Goal: Communication & Community: Answer question/provide support

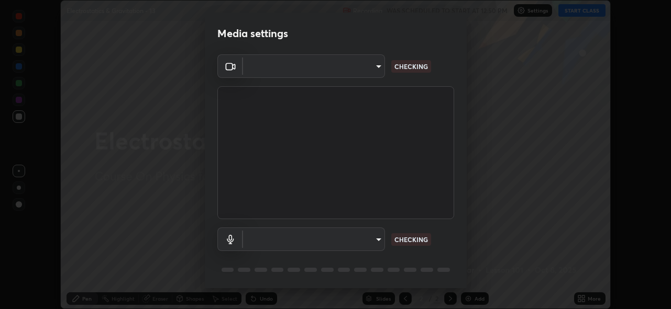
scroll to position [309, 670]
click at [374, 234] on body "Erase all Electrostatics & Gravitation - 13 Recording WAS SCHEDULED TO START AT…" at bounding box center [335, 154] width 671 height 309
type input "8c17a5d152d90efee16c6d0123f72e1c8e3faabb66c5818a7671abbc9a97bc9a"
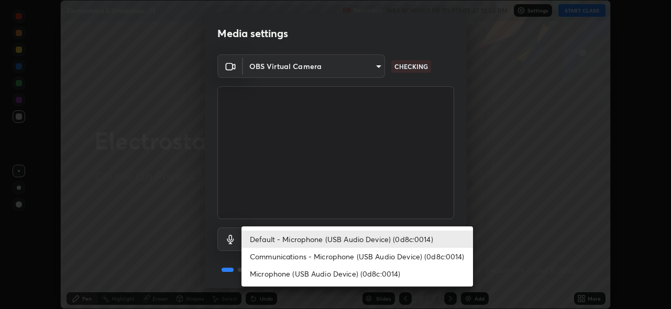
click at [387, 258] on li "Communications - Microphone (USB Audio Device) (0d8c:0014)" at bounding box center [356, 256] width 231 height 17
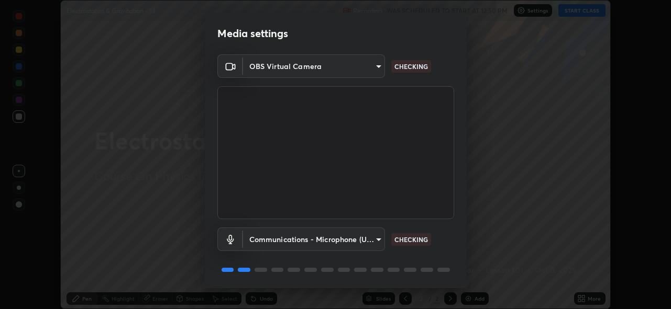
click at [379, 241] on body "Erase all Electrostatics & Gravitation - 13 Recording WAS SCHEDULED TO START AT…" at bounding box center [335, 154] width 671 height 309
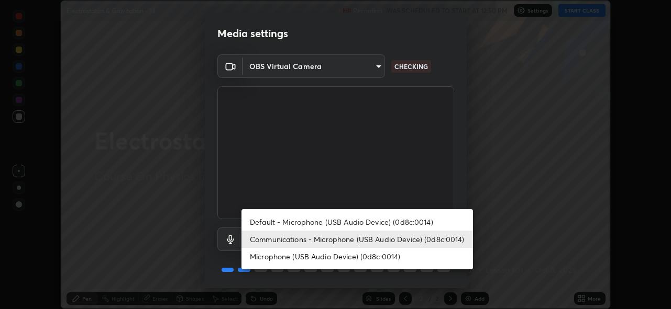
click at [384, 221] on li "Default - Microphone (USB Audio Device) (0d8c:0014)" at bounding box center [356, 222] width 231 height 17
type input "default"
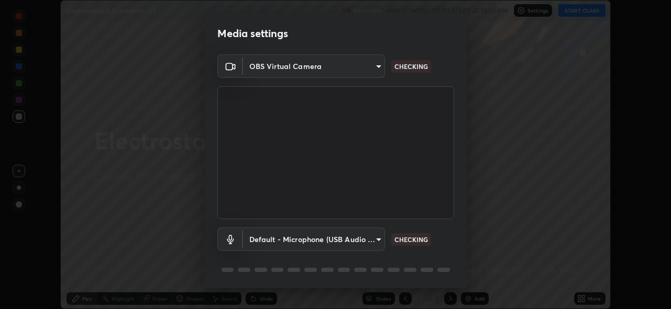
scroll to position [34, 0]
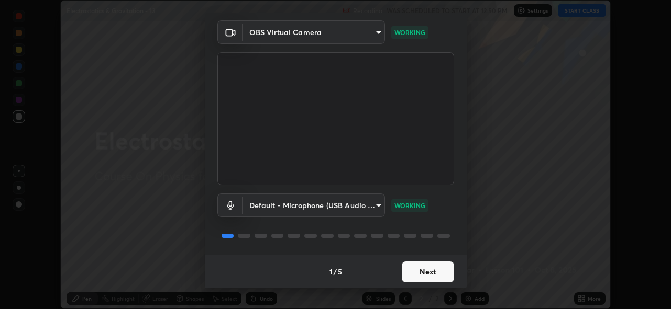
click at [418, 273] on button "Next" at bounding box center [428, 272] width 52 height 21
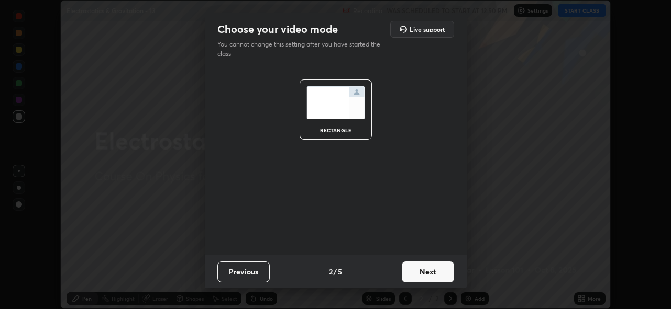
scroll to position [0, 0]
click at [425, 273] on button "Next" at bounding box center [428, 272] width 52 height 21
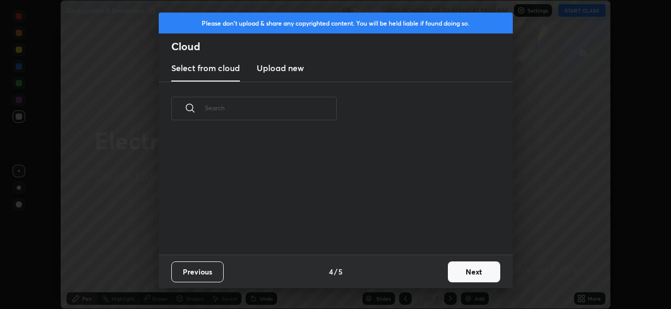
click at [434, 274] on div "Previous 4 / 5 Next" at bounding box center [336, 272] width 354 height 34
click at [437, 277] on div "Previous 4 / 5 Next" at bounding box center [336, 272] width 354 height 34
click at [455, 274] on button "Next" at bounding box center [474, 272] width 52 height 21
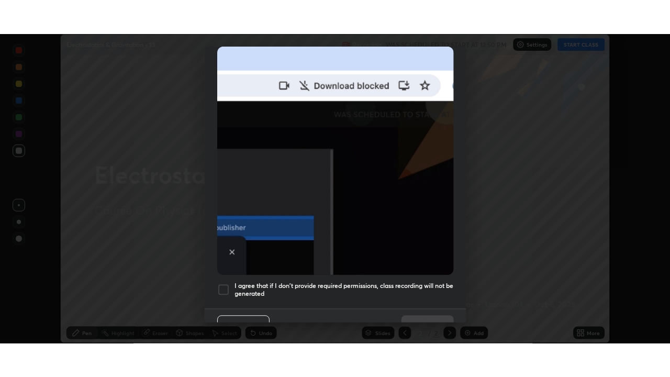
scroll to position [233, 0]
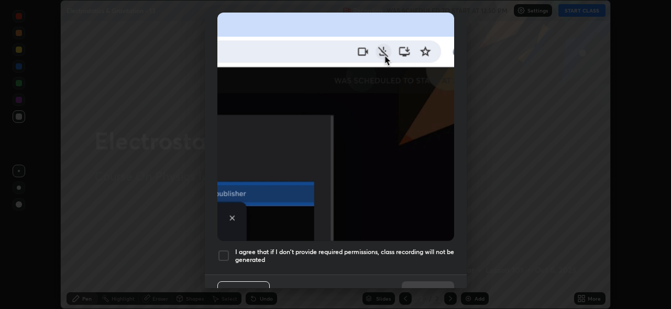
click at [429, 248] on h5 "I agree that if I don't provide required permissions, class recording will not …" at bounding box center [344, 256] width 219 height 16
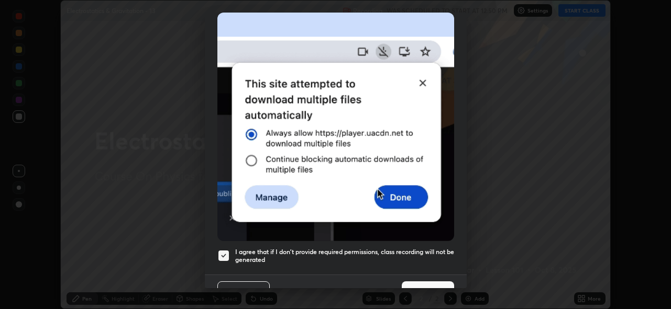
click at [438, 282] on button "Done" at bounding box center [428, 292] width 52 height 21
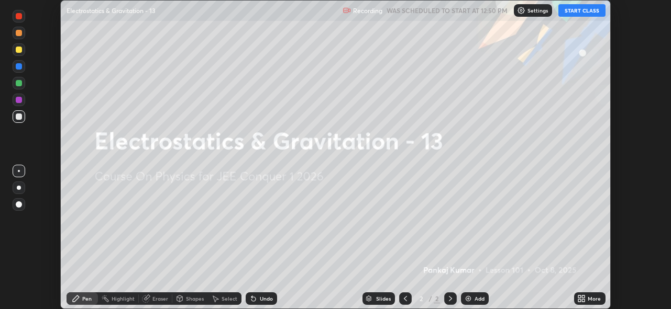
click at [576, 10] on button "START CLASS" at bounding box center [581, 10] width 47 height 13
click at [591, 296] on div "More" at bounding box center [593, 298] width 13 height 5
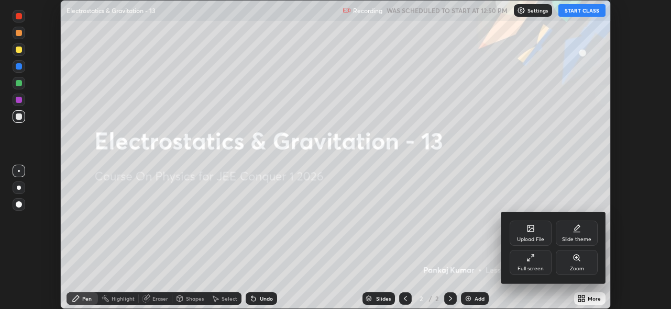
click at [531, 266] on div "Full screen" at bounding box center [530, 268] width 26 height 5
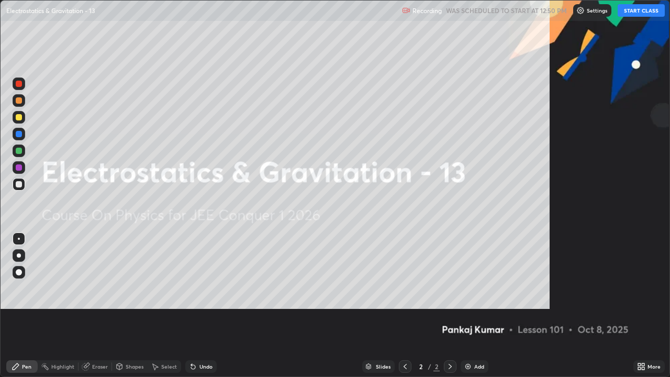
scroll to position [377, 670]
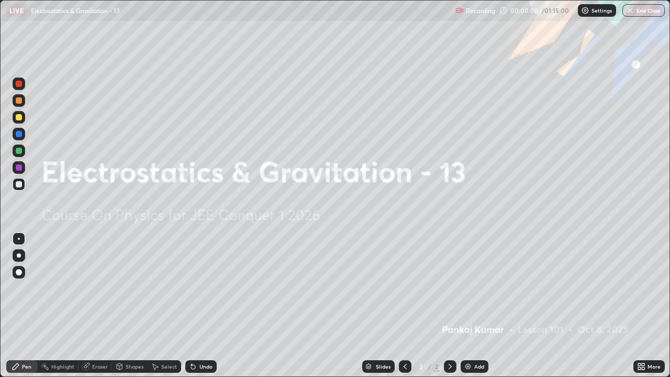
click at [486, 309] on div "Add" at bounding box center [475, 366] width 28 height 13
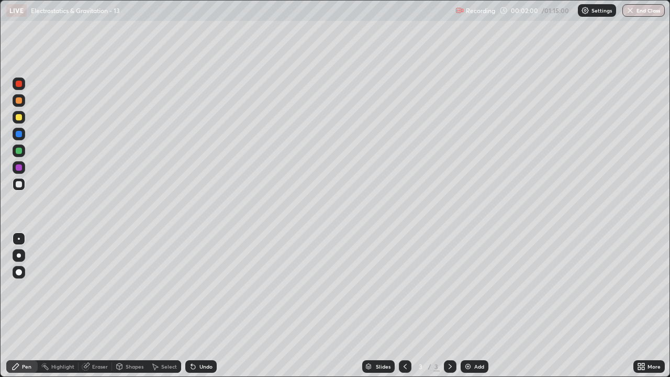
click at [18, 184] on div at bounding box center [19, 184] width 6 height 6
click at [128, 309] on div "Shapes" at bounding box center [130, 366] width 36 height 13
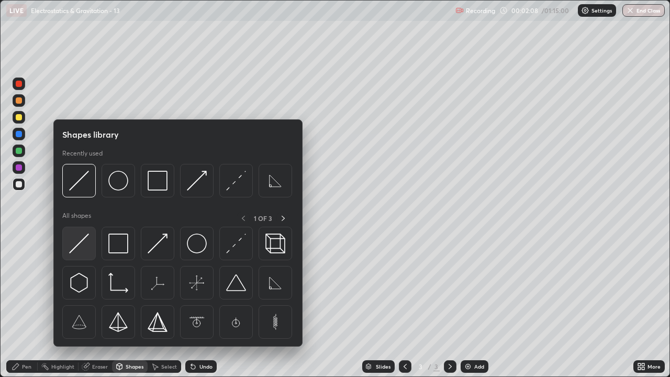
click at [78, 246] on img at bounding box center [79, 244] width 20 height 20
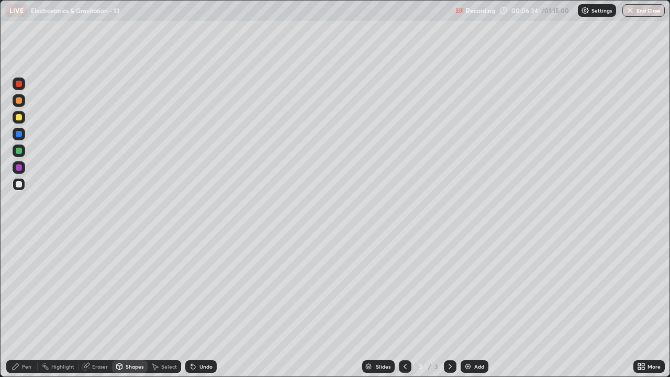
click at [130, 309] on div "Shapes" at bounding box center [130, 366] width 36 height 13
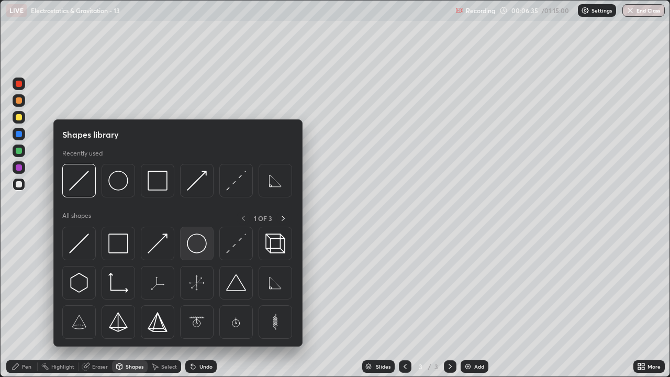
click at [196, 247] on img at bounding box center [197, 244] width 20 height 20
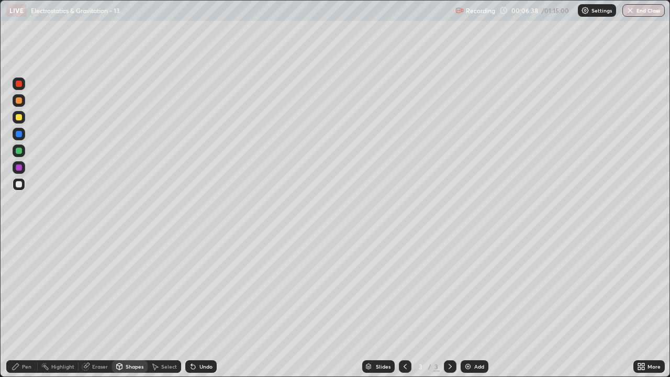
click at [16, 309] on icon at bounding box center [16, 366] width 8 height 8
click at [20, 185] on div at bounding box center [19, 184] width 6 height 6
click at [129, 309] on div "Shapes" at bounding box center [130, 366] width 36 height 13
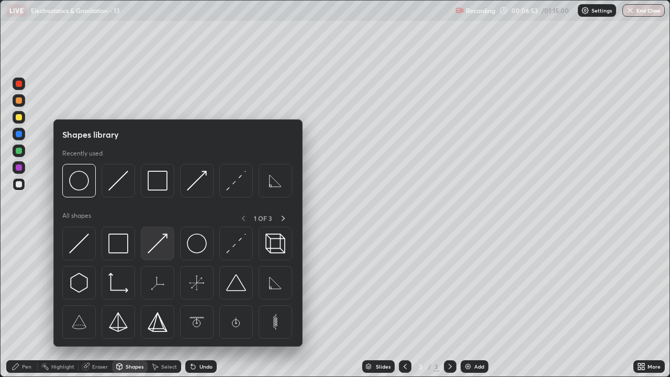
click at [152, 251] on img at bounding box center [158, 244] width 20 height 20
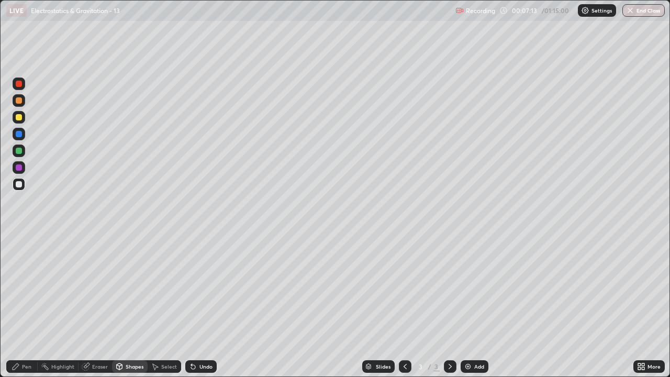
click at [23, 309] on div "Pen" at bounding box center [21, 366] width 31 height 13
click at [21, 185] on div at bounding box center [19, 184] width 6 height 6
click at [130, 309] on div "Shapes" at bounding box center [130, 366] width 36 height 13
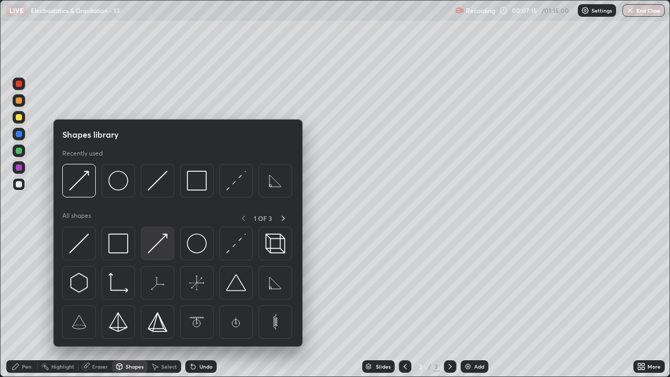
click at [160, 239] on img at bounding box center [158, 244] width 20 height 20
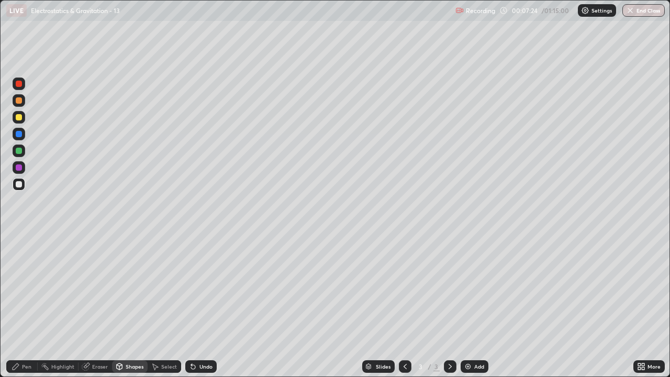
click at [13, 309] on icon at bounding box center [16, 366] width 8 height 8
click at [207, 309] on div "Undo" at bounding box center [200, 366] width 31 height 13
click at [21, 309] on div "Pen" at bounding box center [21, 366] width 31 height 13
click at [22, 309] on div "Pen" at bounding box center [21, 366] width 31 height 13
click at [21, 309] on div "Pen" at bounding box center [21, 366] width 31 height 13
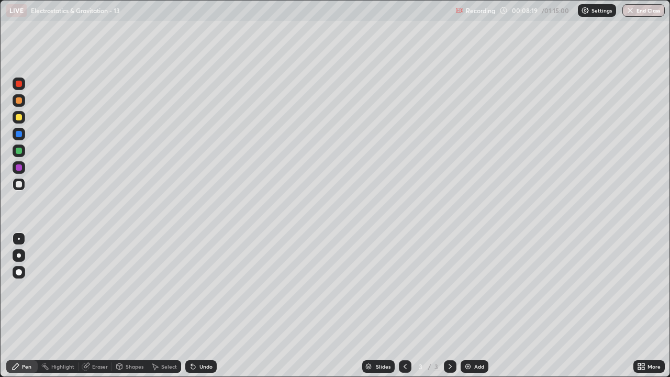
click at [19, 182] on div at bounding box center [19, 184] width 6 height 6
click at [20, 309] on div "Pen" at bounding box center [21, 366] width 31 height 13
click at [23, 183] on div at bounding box center [19, 184] width 13 height 13
click at [126, 309] on div "Shapes" at bounding box center [130, 366] width 36 height 13
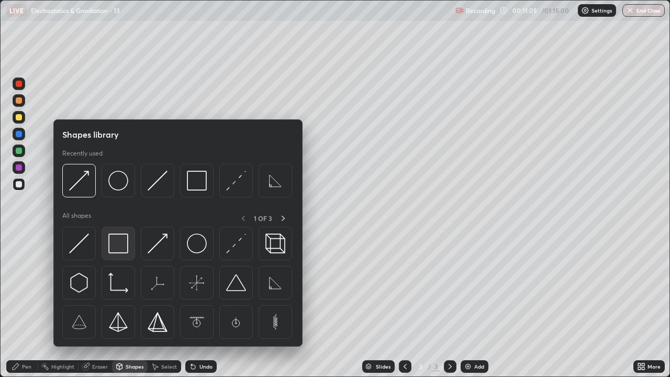
click at [116, 248] on img at bounding box center [118, 244] width 20 height 20
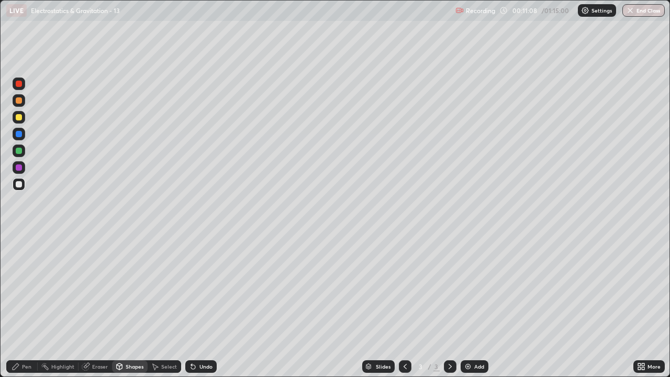
click at [20, 309] on div "Pen" at bounding box center [21, 366] width 31 height 13
click at [19, 185] on div at bounding box center [19, 184] width 6 height 6
click at [473, 309] on div "Add" at bounding box center [475, 366] width 28 height 13
click at [14, 309] on div "Pen" at bounding box center [21, 366] width 31 height 13
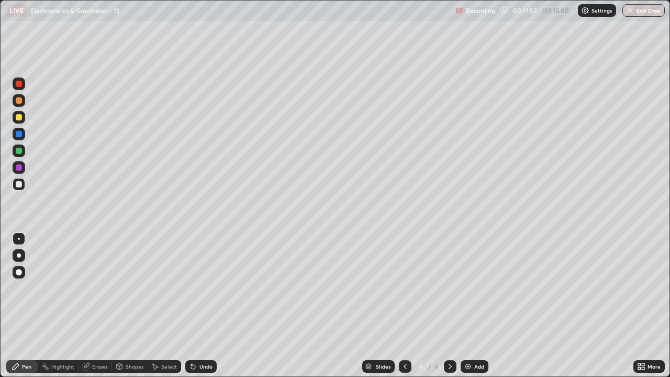
click at [24, 182] on div at bounding box center [19, 184] width 13 height 13
click at [404, 309] on icon at bounding box center [405, 366] width 8 height 8
click at [449, 309] on icon at bounding box center [450, 366] width 8 height 8
click at [477, 309] on div "Add" at bounding box center [479, 366] width 10 height 5
click at [19, 309] on icon at bounding box center [16, 366] width 8 height 8
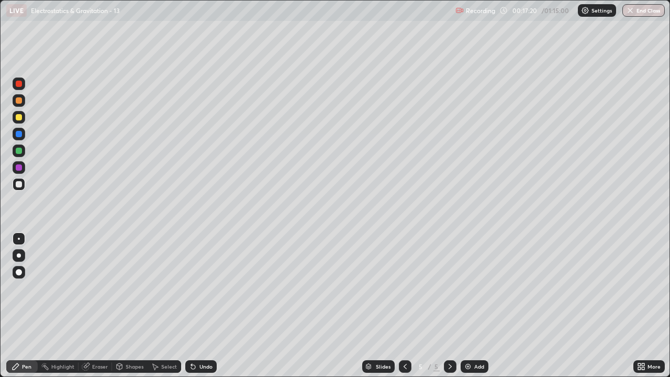
click at [19, 117] on div at bounding box center [19, 117] width 6 height 6
click at [125, 309] on div "Shapes" at bounding box center [130, 366] width 36 height 13
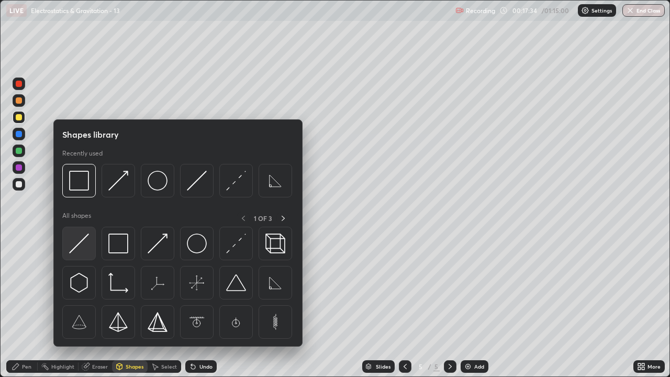
click at [79, 243] on img at bounding box center [79, 244] width 20 height 20
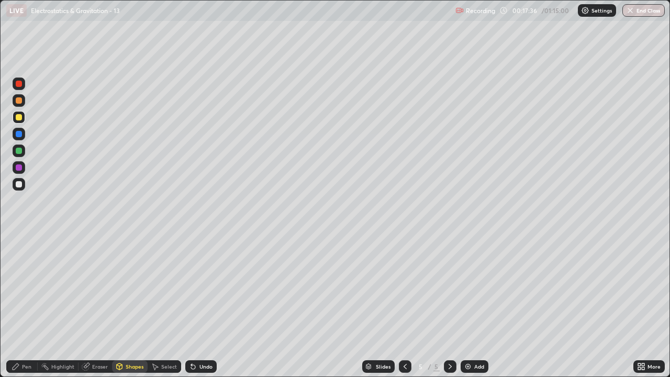
click at [127, 309] on div "Shapes" at bounding box center [130, 366] width 36 height 13
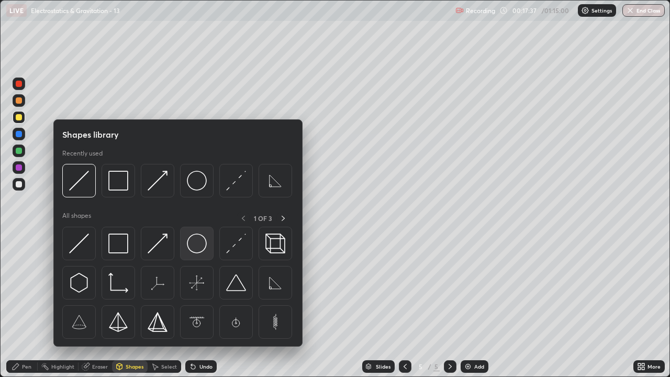
click at [192, 243] on img at bounding box center [197, 244] width 20 height 20
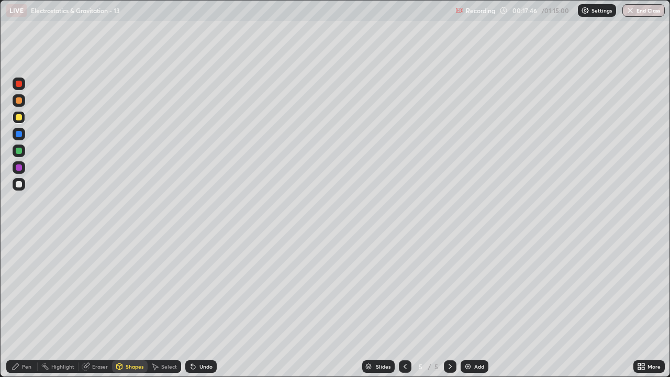
click at [130, 309] on div "Shapes" at bounding box center [130, 366] width 36 height 13
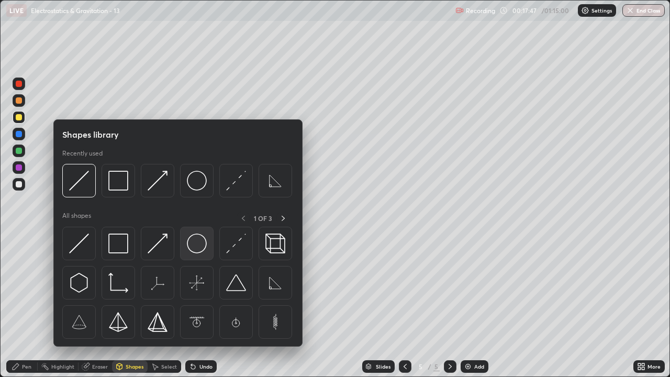
click at [199, 247] on img at bounding box center [197, 244] width 20 height 20
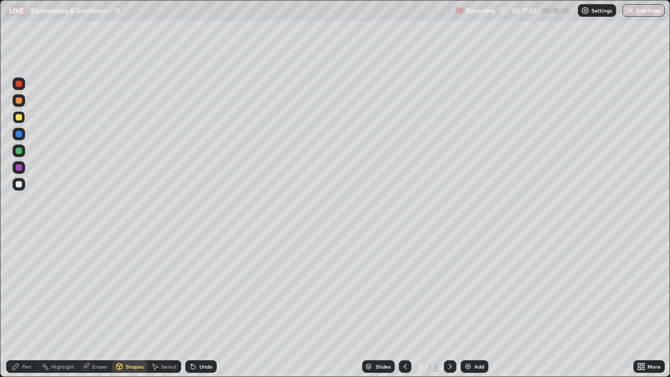
click at [131, 309] on div "Shapes" at bounding box center [130, 366] width 36 height 13
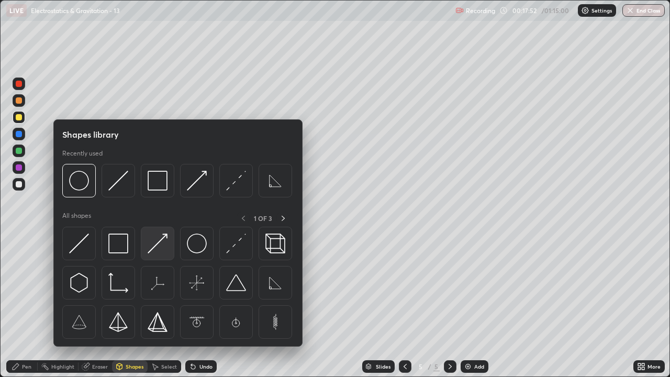
click at [153, 247] on img at bounding box center [158, 244] width 20 height 20
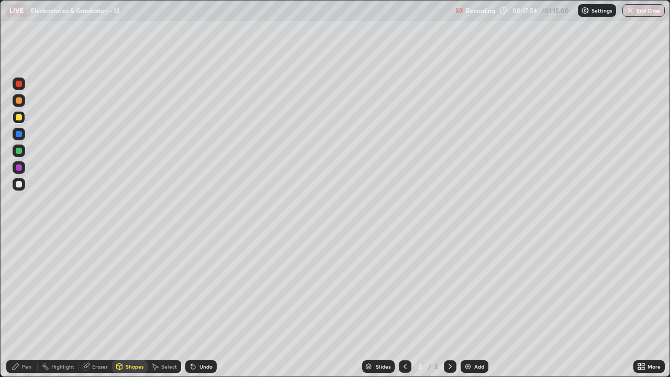
click at [18, 309] on div "Pen" at bounding box center [21, 366] width 31 height 13
click at [127, 309] on div "Shapes" at bounding box center [130, 366] width 36 height 13
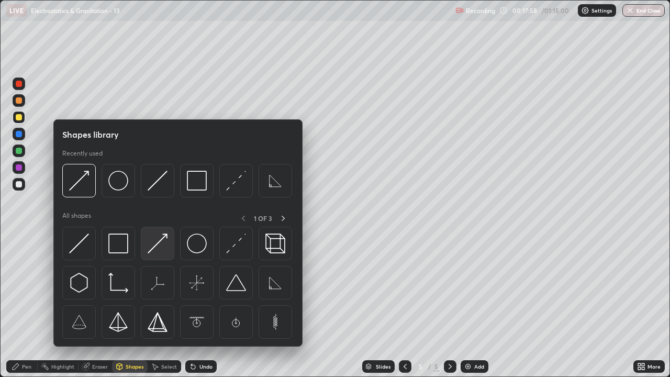
click at [161, 243] on img at bounding box center [158, 244] width 20 height 20
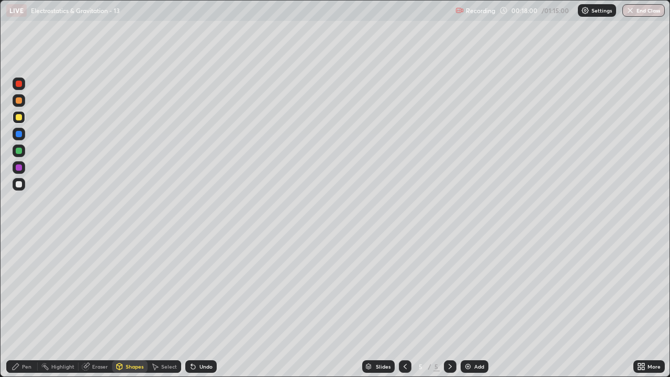
click at [20, 309] on div "Pen" at bounding box center [21, 366] width 31 height 13
click at [18, 309] on icon at bounding box center [16, 366] width 8 height 8
click at [138, 309] on div "Shapes" at bounding box center [135, 366] width 18 height 5
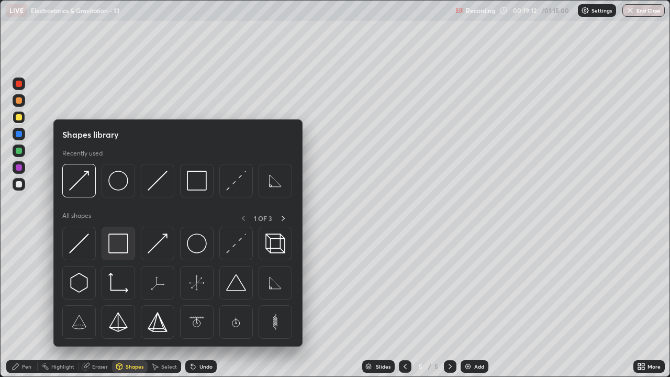
click at [117, 244] on img at bounding box center [118, 244] width 20 height 20
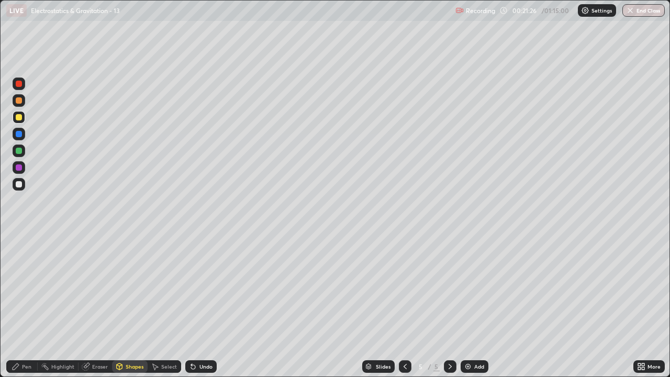
click at [96, 309] on div "Eraser" at bounding box center [100, 366] width 16 height 5
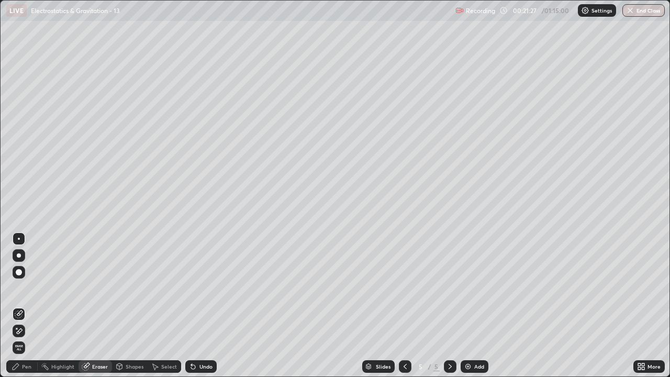
click at [21, 309] on div at bounding box center [19, 331] width 13 height 13
click at [472, 309] on div "Add" at bounding box center [475, 366] width 28 height 13
click at [19, 309] on icon at bounding box center [16, 366] width 8 height 8
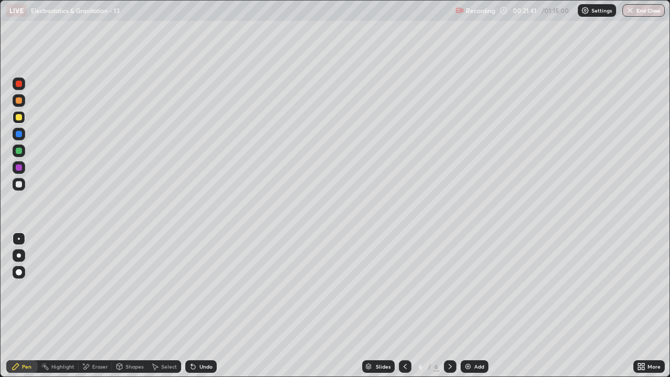
click at [18, 183] on div at bounding box center [19, 184] width 6 height 6
click at [131, 309] on div "Shapes" at bounding box center [130, 366] width 36 height 13
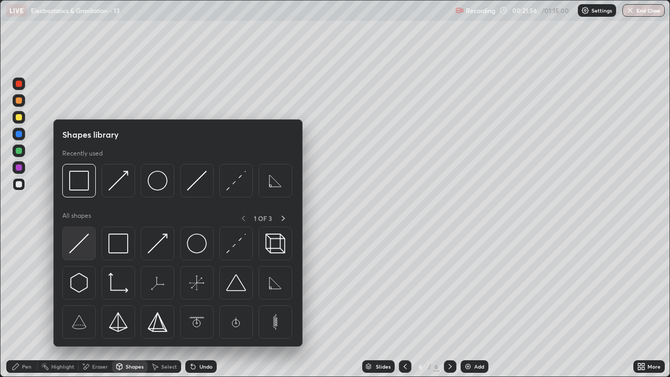
click at [80, 245] on img at bounding box center [79, 244] width 20 height 20
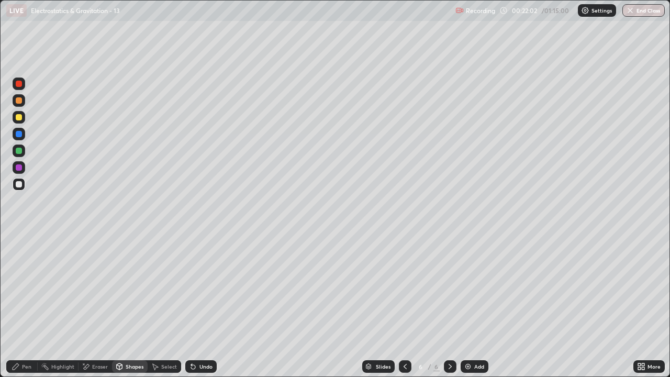
click at [134, 309] on div "Shapes" at bounding box center [130, 366] width 36 height 13
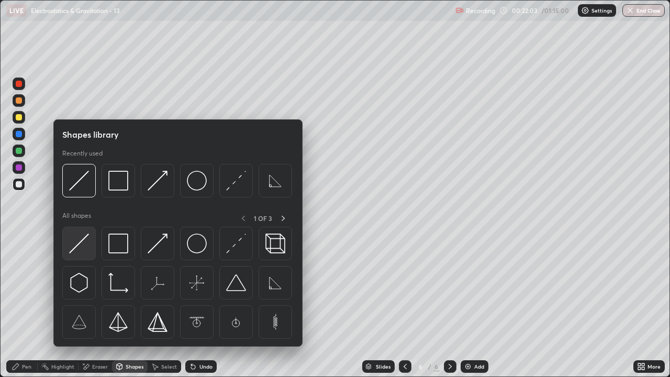
click at [83, 242] on img at bounding box center [79, 244] width 20 height 20
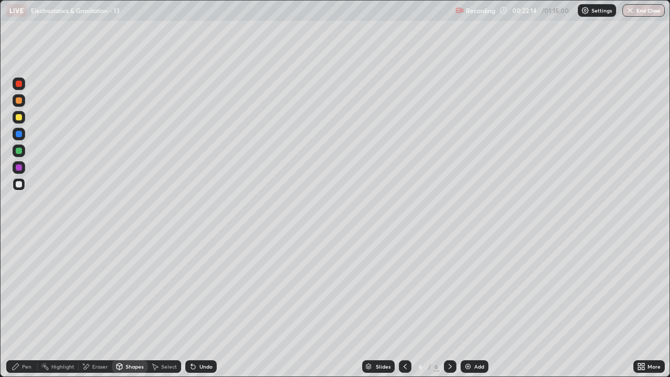
click at [16, 309] on icon at bounding box center [16, 366] width 8 height 8
click at [17, 184] on div at bounding box center [19, 184] width 6 height 6
click at [129, 309] on div "Shapes" at bounding box center [135, 366] width 18 height 5
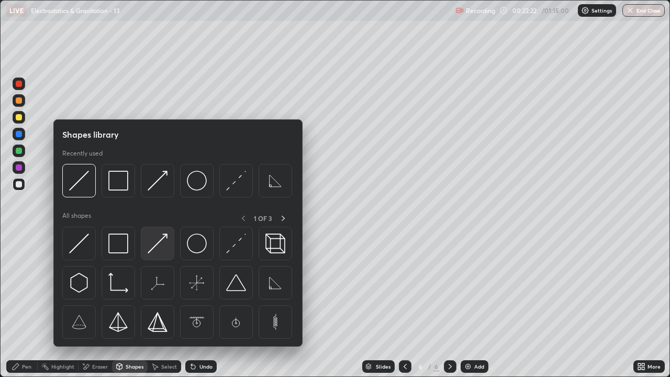
click at [156, 240] on img at bounding box center [158, 244] width 20 height 20
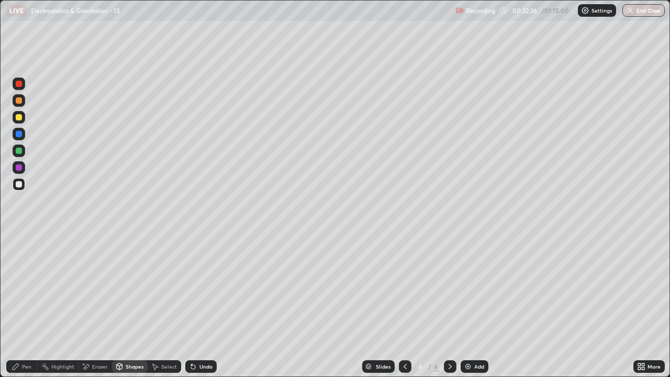
click at [16, 309] on div "Pen" at bounding box center [21, 366] width 31 height 13
click at [92, 309] on div "Eraser" at bounding box center [100, 366] width 16 height 5
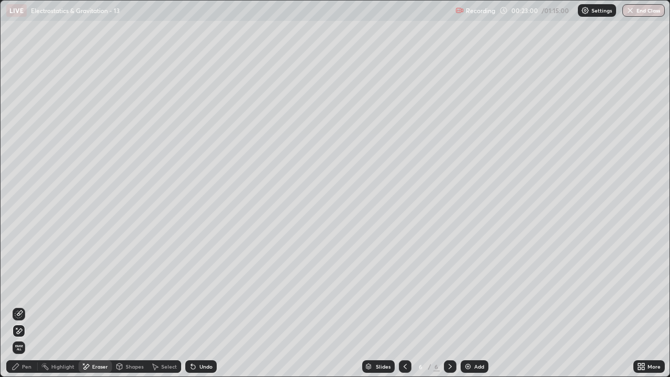
click at [16, 309] on icon at bounding box center [16, 366] width 6 height 6
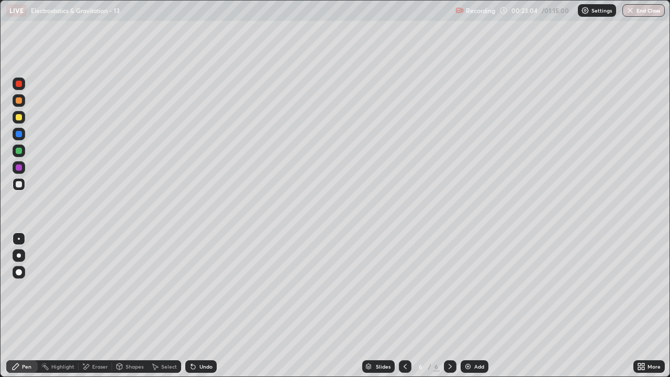
click at [18, 167] on div at bounding box center [19, 167] width 6 height 6
click at [199, 309] on div "Undo" at bounding box center [205, 366] width 13 height 5
click at [20, 309] on div "Pen" at bounding box center [21, 366] width 31 height 13
click at [16, 181] on div at bounding box center [19, 184] width 13 height 13
click at [23, 309] on div "Pen" at bounding box center [26, 366] width 9 height 5
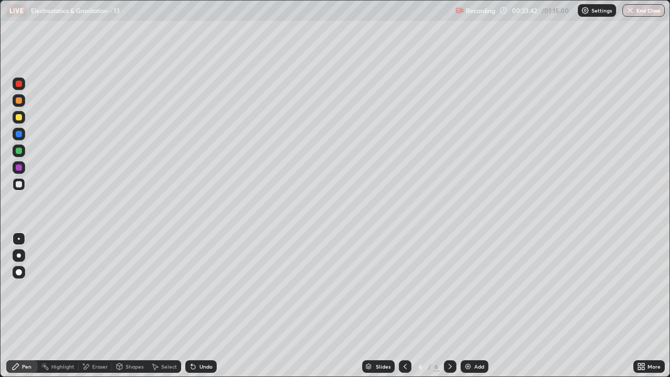
click at [21, 150] on div at bounding box center [19, 151] width 6 height 6
click at [24, 309] on div "Pen" at bounding box center [26, 366] width 9 height 5
click at [97, 309] on div "Eraser" at bounding box center [100, 366] width 16 height 5
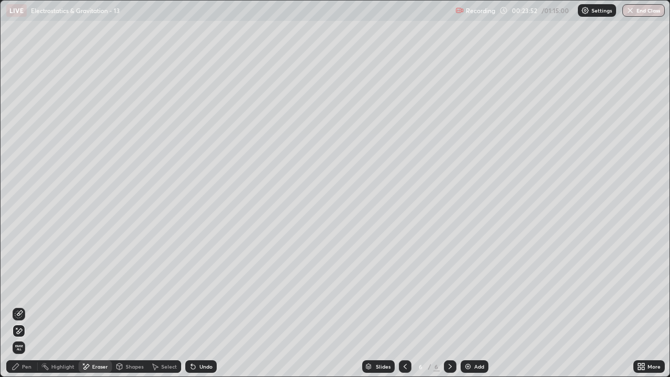
click at [19, 309] on icon at bounding box center [16, 366] width 8 height 8
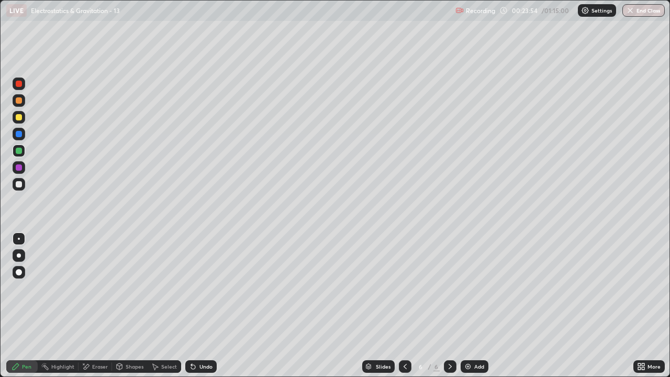
click at [22, 309] on div "Pen" at bounding box center [21, 366] width 31 height 13
click at [20, 188] on div at bounding box center [19, 184] width 13 height 13
click at [130, 309] on div "Shapes" at bounding box center [135, 366] width 18 height 5
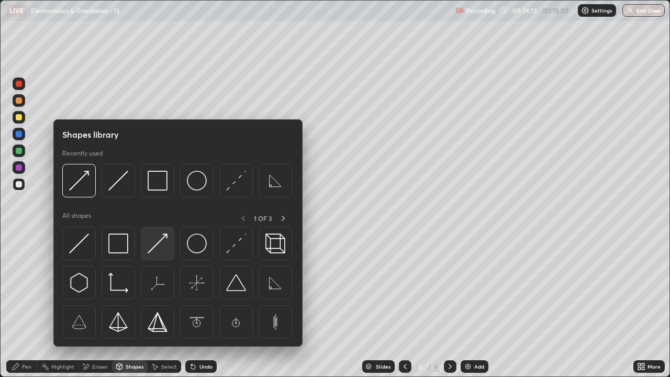
click at [154, 242] on img at bounding box center [158, 244] width 20 height 20
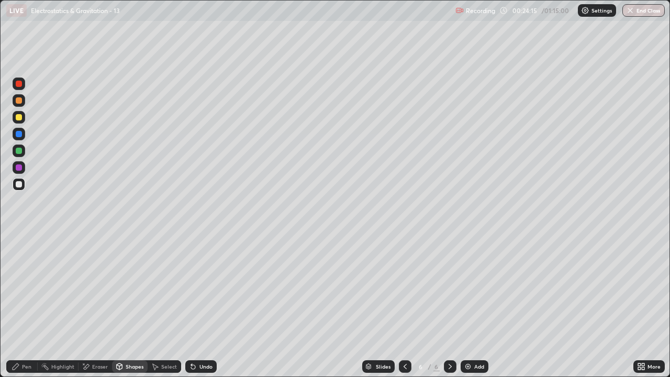
click at [13, 309] on icon at bounding box center [16, 366] width 8 height 8
click at [128, 309] on div "Shapes" at bounding box center [130, 366] width 36 height 13
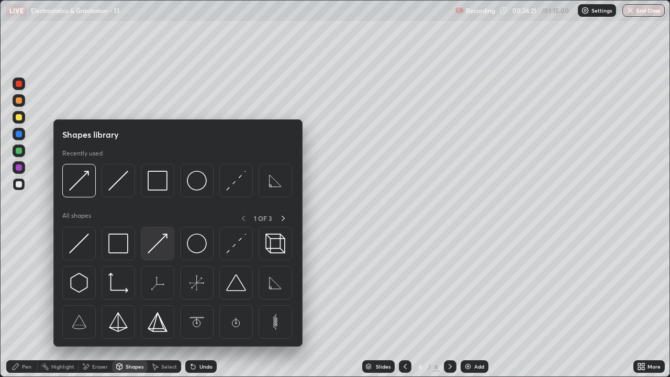
click at [151, 246] on img at bounding box center [158, 244] width 20 height 20
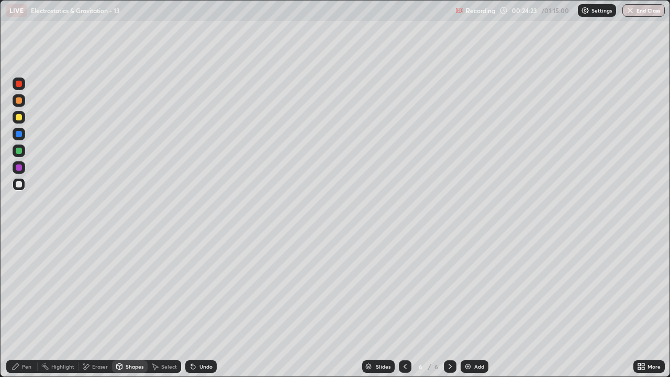
click at [7, 309] on div "Pen" at bounding box center [21, 366] width 31 height 13
click at [21, 309] on div "Pen" at bounding box center [21, 366] width 31 height 13
click at [21, 151] on div at bounding box center [19, 151] width 6 height 6
click at [24, 183] on div at bounding box center [19, 184] width 13 height 13
click at [136, 309] on div "Shapes" at bounding box center [135, 366] width 18 height 5
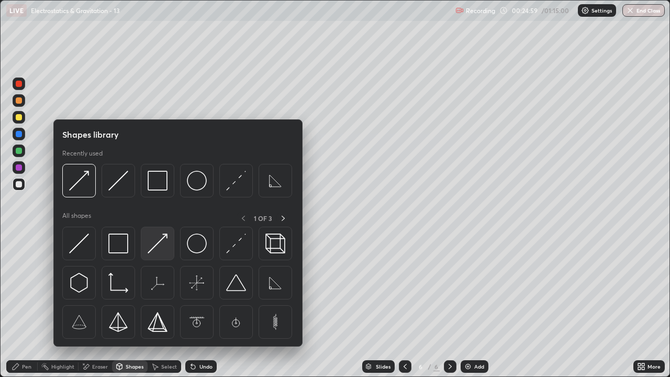
click at [155, 244] on img at bounding box center [158, 244] width 20 height 20
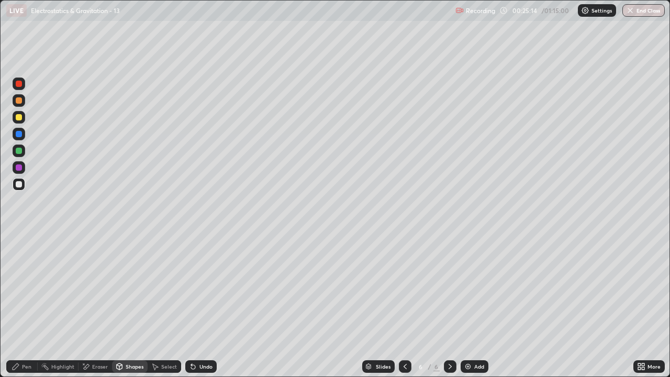
click at [21, 309] on div "Pen" at bounding box center [21, 366] width 31 height 13
click at [135, 309] on div "Shapes" at bounding box center [130, 366] width 36 height 13
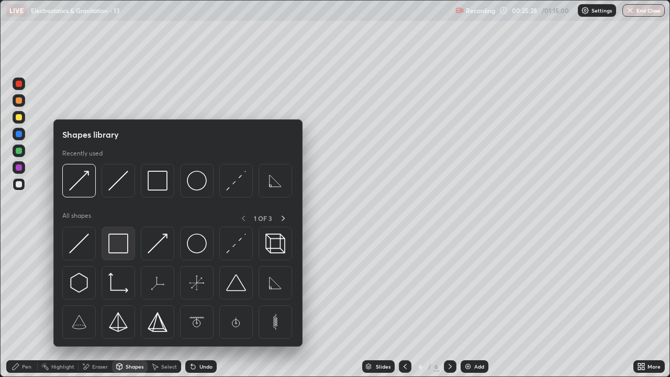
click at [123, 244] on img at bounding box center [118, 244] width 20 height 20
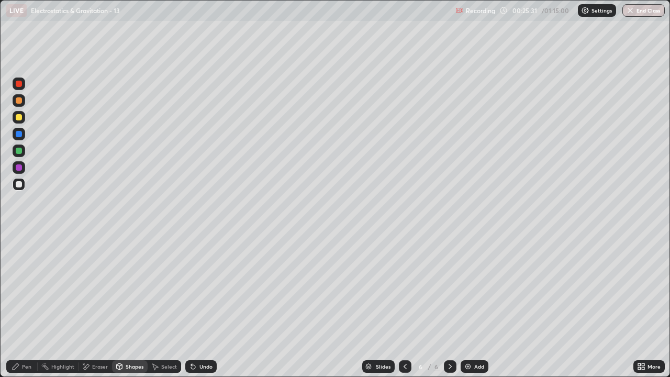
click at [27, 309] on div "Pen" at bounding box center [26, 366] width 9 height 5
click at [133, 309] on div "Shapes" at bounding box center [135, 366] width 18 height 5
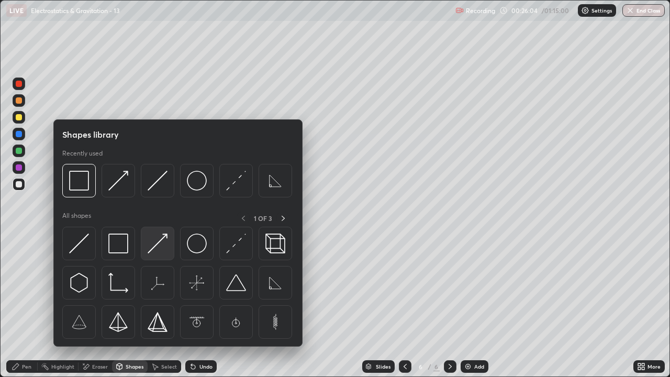
click at [154, 249] on img at bounding box center [158, 244] width 20 height 20
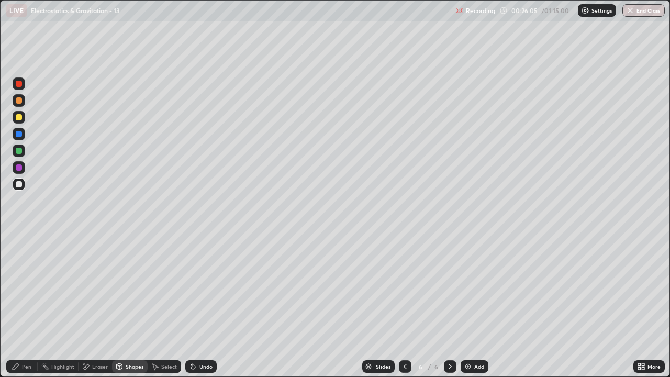
click at [18, 117] on div at bounding box center [19, 117] width 6 height 6
click at [20, 309] on icon at bounding box center [16, 366] width 8 height 8
click at [203, 309] on div "Undo" at bounding box center [205, 366] width 13 height 5
click at [17, 309] on div "Pen" at bounding box center [21, 366] width 31 height 13
click at [21, 184] on div at bounding box center [19, 184] width 6 height 6
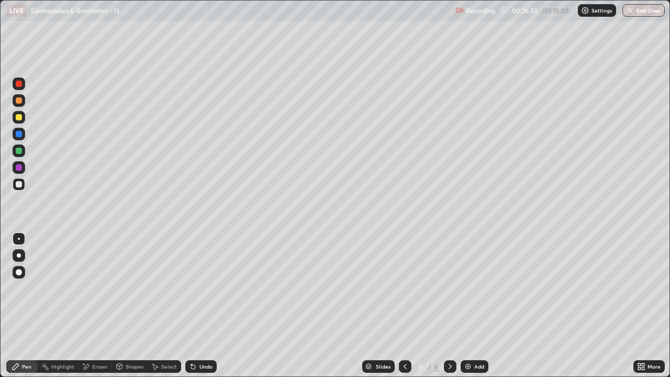
click at [94, 309] on div "Eraser" at bounding box center [96, 366] width 34 height 13
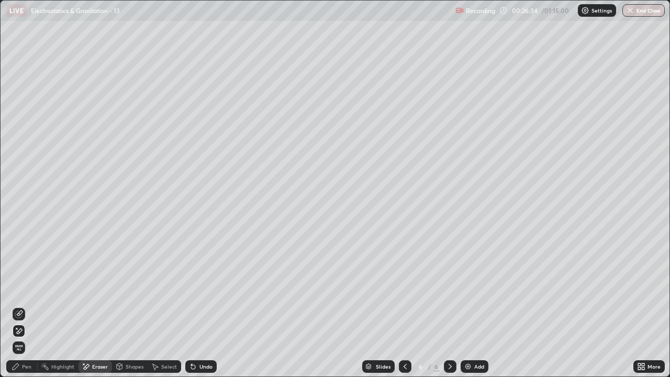
click at [31, 309] on div "Pen" at bounding box center [21, 366] width 31 height 13
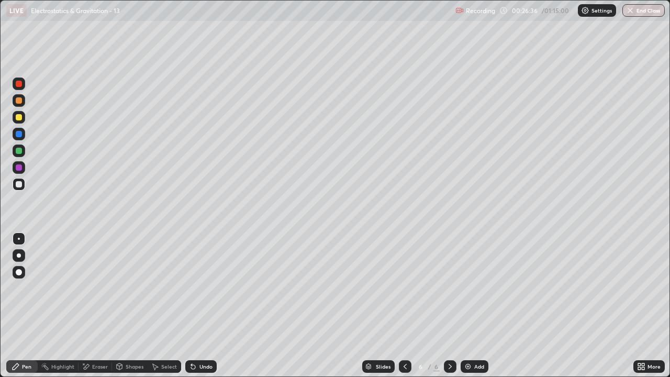
click at [26, 309] on div "Pen" at bounding box center [21, 366] width 31 height 13
click at [22, 188] on div at bounding box center [19, 184] width 13 height 13
click at [20, 309] on div "Pen" at bounding box center [21, 366] width 31 height 13
click at [19, 183] on div at bounding box center [19, 184] width 6 height 6
click at [25, 184] on div at bounding box center [19, 184] width 13 height 13
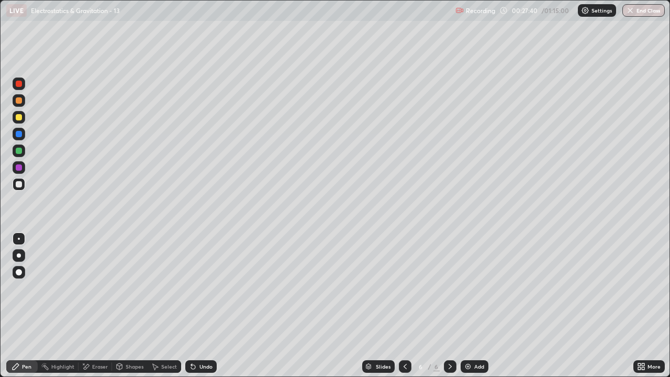
click at [20, 119] on div at bounding box center [19, 117] width 6 height 6
click at [479, 309] on div "Add" at bounding box center [479, 366] width 10 height 5
click at [21, 309] on div "Pen" at bounding box center [21, 366] width 31 height 13
click at [23, 189] on div at bounding box center [19, 184] width 13 height 13
click at [127, 309] on div "Shapes" at bounding box center [130, 366] width 36 height 13
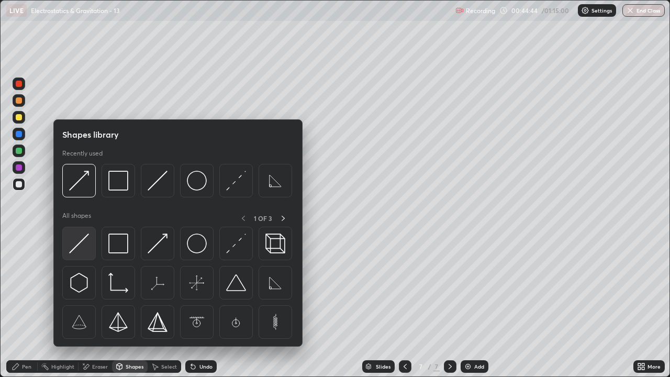
click at [87, 244] on img at bounding box center [79, 244] width 20 height 20
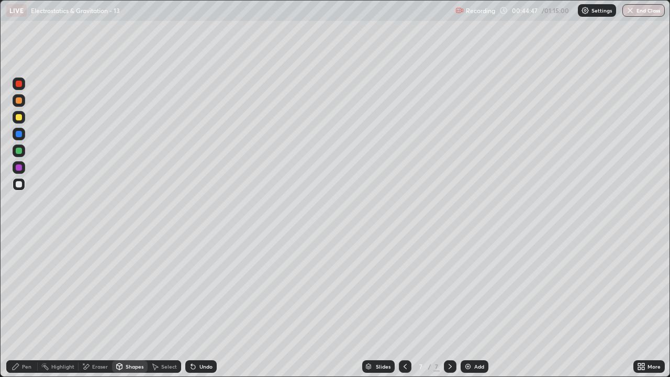
click at [121, 309] on icon at bounding box center [120, 366] width 6 height 6
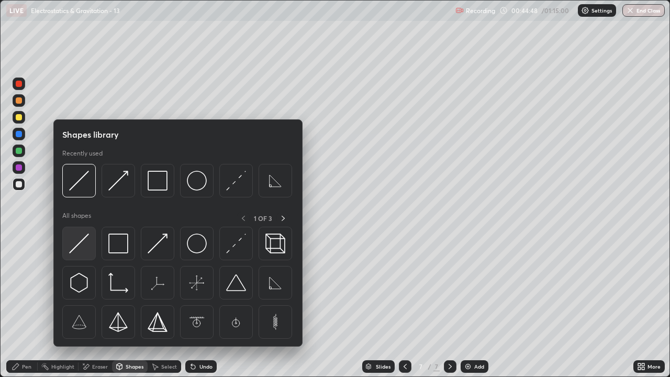
click at [79, 242] on img at bounding box center [79, 244] width 20 height 20
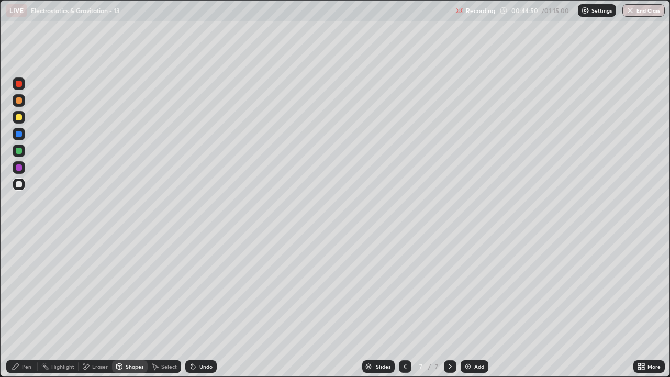
click at [18, 309] on icon at bounding box center [16, 366] width 8 height 8
click at [20, 309] on div "Pen" at bounding box center [21, 366] width 31 height 13
click at [17, 184] on div at bounding box center [19, 184] width 6 height 6
click at [132, 309] on div "Shapes" at bounding box center [130, 366] width 36 height 13
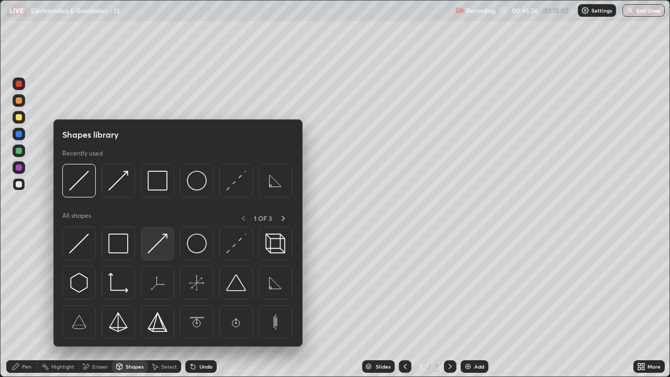
click at [155, 246] on img at bounding box center [158, 244] width 20 height 20
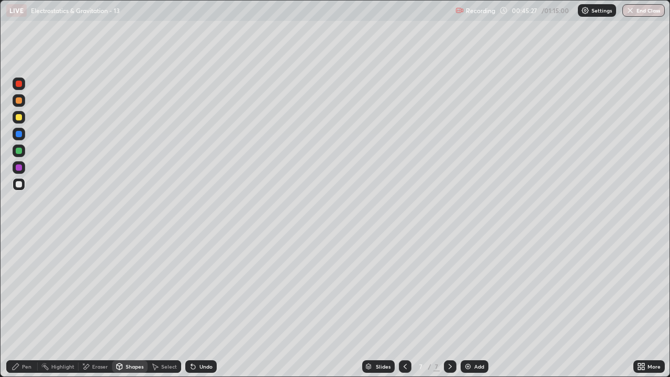
click at [16, 309] on icon at bounding box center [16, 366] width 8 height 8
click at [20, 150] on div at bounding box center [19, 151] width 6 height 6
click at [135, 309] on div "Shapes" at bounding box center [130, 366] width 36 height 13
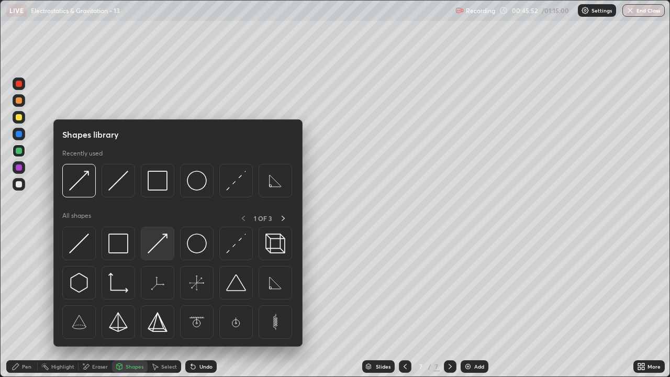
click at [155, 248] on img at bounding box center [158, 244] width 20 height 20
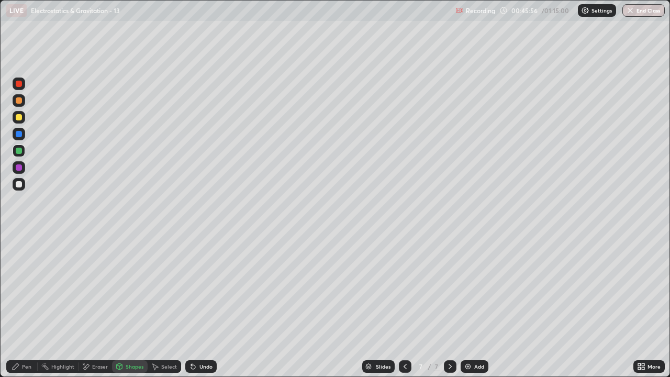
click at [134, 309] on div "Shapes" at bounding box center [135, 366] width 18 height 5
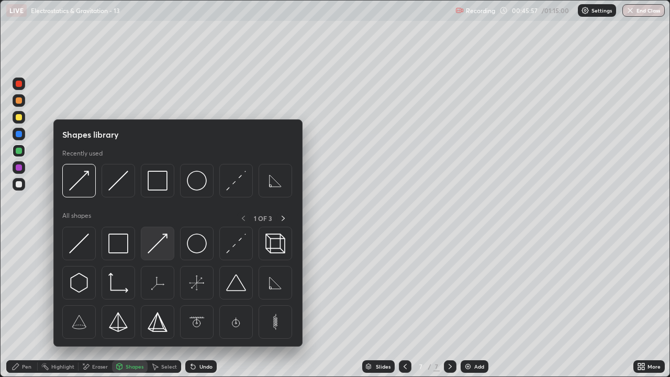
click at [159, 246] on img at bounding box center [158, 244] width 20 height 20
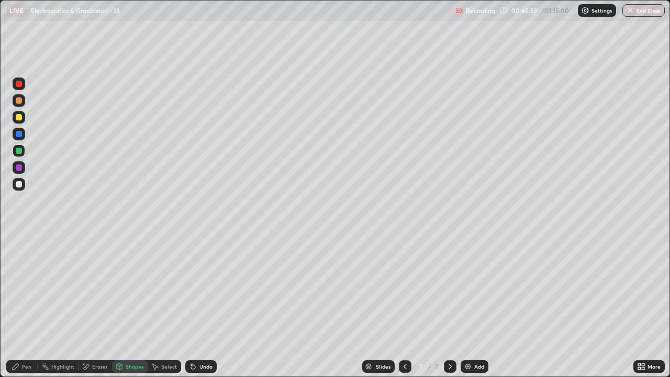
click at [20, 309] on div "Pen" at bounding box center [21, 366] width 31 height 13
click at [200, 309] on div "Undo" at bounding box center [205, 366] width 13 height 5
click at [203, 309] on div "Undo" at bounding box center [205, 366] width 13 height 5
click at [21, 309] on div "Pen" at bounding box center [21, 366] width 31 height 13
click at [19, 184] on div at bounding box center [19, 184] width 6 height 6
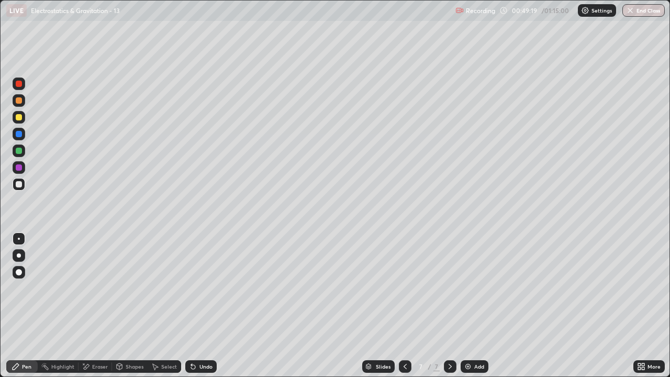
click at [90, 309] on div "Eraser" at bounding box center [96, 366] width 34 height 13
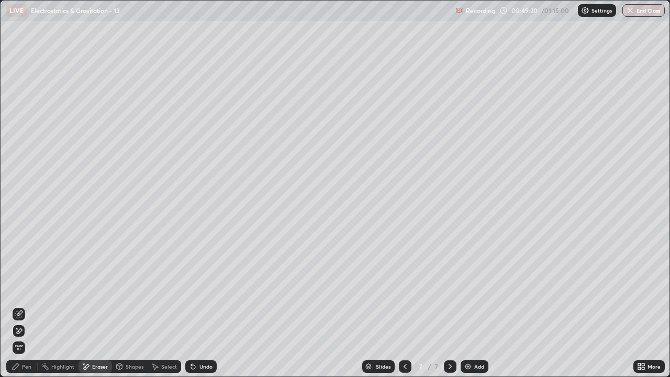
click at [25, 309] on div "Pen" at bounding box center [26, 366] width 9 height 5
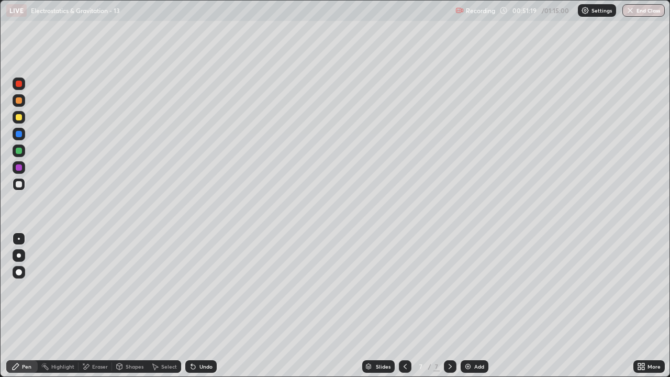
click at [475, 309] on div "Add" at bounding box center [479, 366] width 10 height 5
click at [26, 309] on div "Pen" at bounding box center [26, 366] width 9 height 5
click at [19, 184] on div at bounding box center [19, 184] width 6 height 6
click at [129, 309] on div "Shapes" at bounding box center [130, 366] width 36 height 13
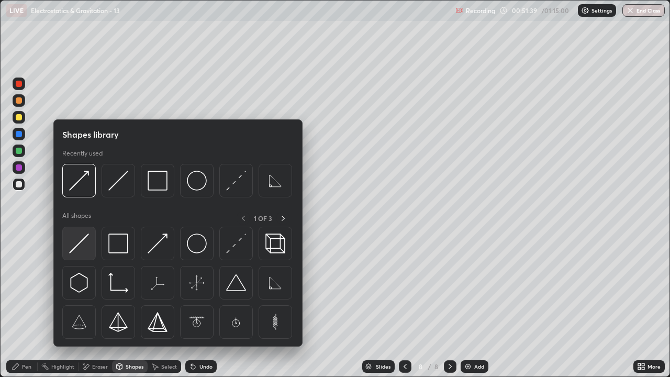
click at [80, 249] on img at bounding box center [79, 244] width 20 height 20
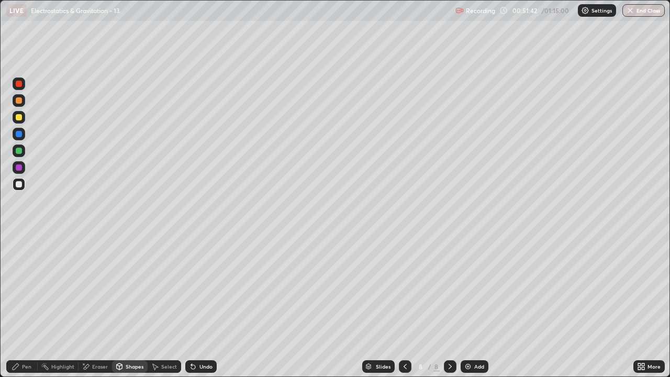
click at [20, 309] on div "Pen" at bounding box center [21, 366] width 31 height 13
click at [17, 183] on div at bounding box center [19, 184] width 6 height 6
click at [23, 309] on div "Pen" at bounding box center [26, 366] width 9 height 5
click at [203, 309] on div "Undo" at bounding box center [205, 366] width 13 height 5
click at [21, 185] on div at bounding box center [19, 184] width 6 height 6
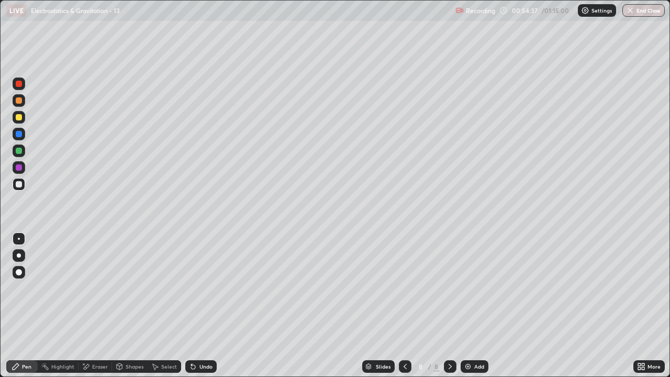
click at [483, 309] on div "Add" at bounding box center [479, 366] width 10 height 5
click at [137, 309] on div "Shapes" at bounding box center [130, 366] width 36 height 13
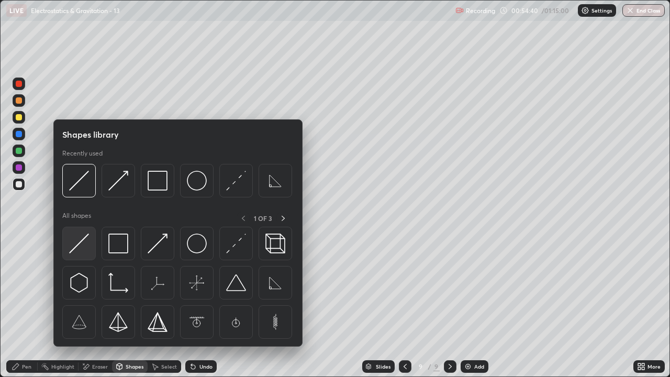
click at [78, 249] on img at bounding box center [79, 244] width 20 height 20
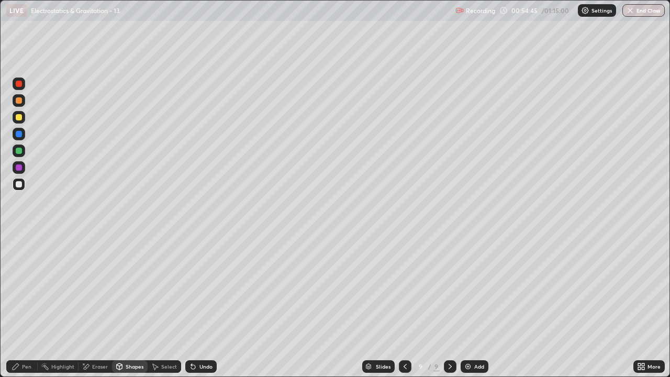
click at [14, 309] on div "Pen" at bounding box center [21, 366] width 31 height 13
click at [13, 309] on icon at bounding box center [16, 366] width 6 height 6
click at [23, 181] on div at bounding box center [19, 184] width 13 height 13
click at [15, 309] on icon at bounding box center [16, 366] width 6 height 6
click at [23, 183] on div at bounding box center [19, 184] width 13 height 13
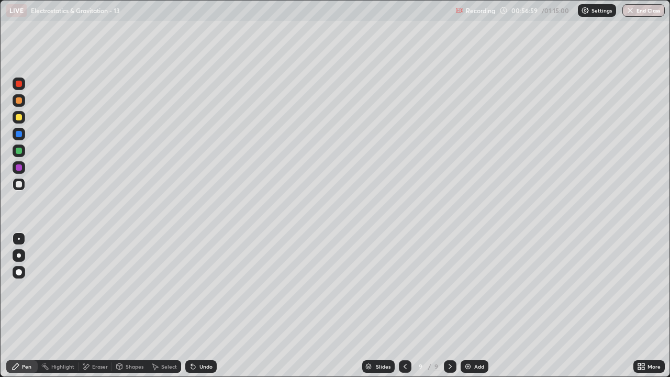
click at [20, 309] on div "Pen" at bounding box center [21, 366] width 31 height 13
click at [20, 183] on div at bounding box center [19, 184] width 6 height 6
click at [19, 149] on div at bounding box center [19, 151] width 6 height 6
click at [92, 309] on div "Eraser" at bounding box center [100, 366] width 16 height 5
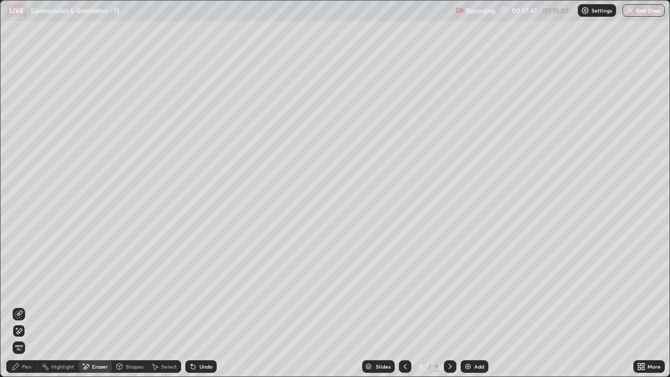
click at [20, 309] on div "Pen" at bounding box center [21, 366] width 31 height 13
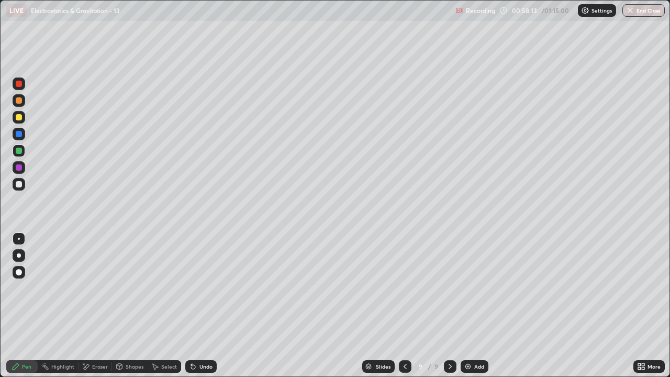
click at [21, 309] on div "Pen" at bounding box center [21, 366] width 31 height 13
click at [19, 183] on div at bounding box center [19, 184] width 6 height 6
click at [129, 309] on div "Shapes" at bounding box center [130, 366] width 36 height 13
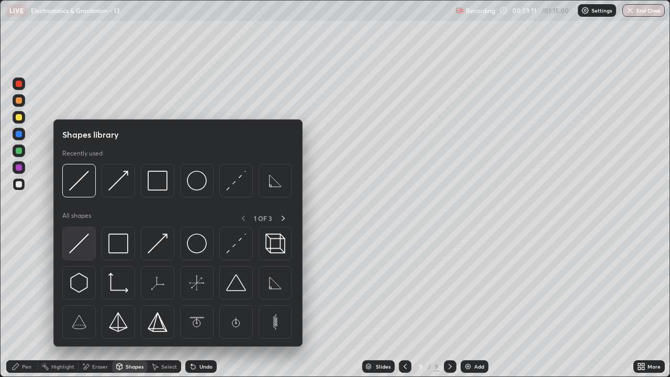
click at [82, 248] on img at bounding box center [79, 244] width 20 height 20
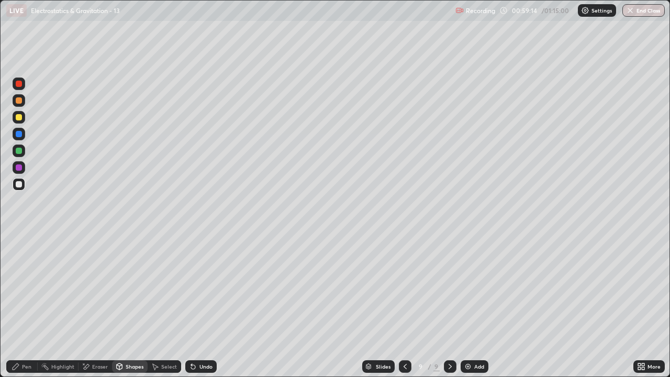
click at [127, 309] on div "Shapes" at bounding box center [130, 366] width 36 height 13
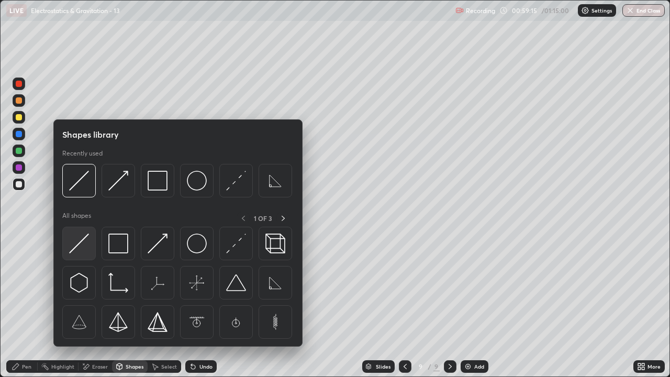
click at [83, 250] on img at bounding box center [79, 244] width 20 height 20
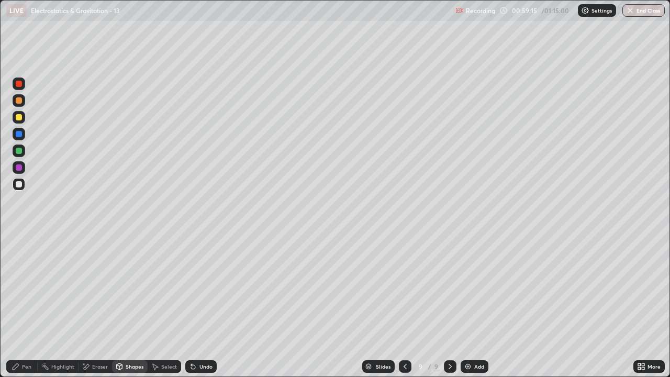
click at [21, 168] on div at bounding box center [19, 167] width 6 height 6
click at [24, 309] on div "Pen" at bounding box center [26, 366] width 9 height 5
click at [27, 309] on div "Pen" at bounding box center [21, 366] width 31 height 13
click at [21, 186] on div at bounding box center [19, 184] width 6 height 6
click at [95, 309] on div "Eraser" at bounding box center [100, 366] width 16 height 5
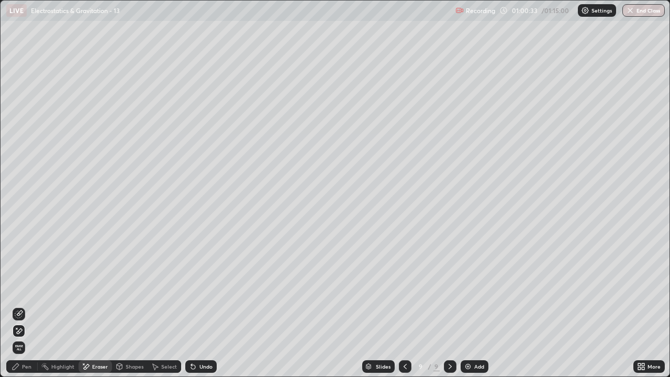
click at [27, 309] on div "Pen" at bounding box center [26, 366] width 9 height 5
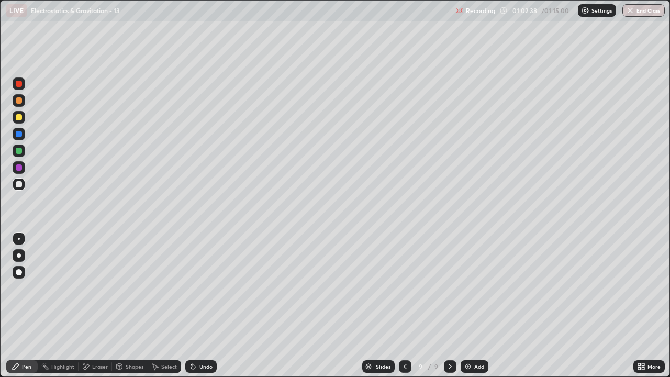
click at [469, 309] on img at bounding box center [468, 366] width 8 height 8
click at [126, 309] on div "Shapes" at bounding box center [135, 366] width 18 height 5
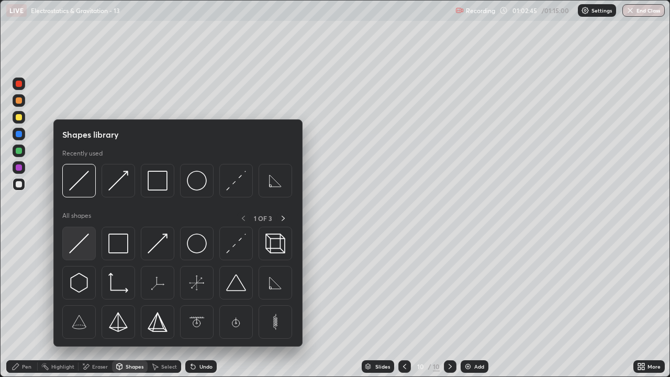
click at [85, 251] on img at bounding box center [79, 244] width 20 height 20
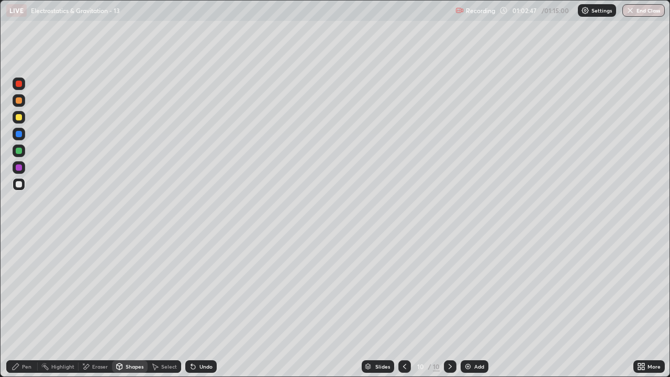
click at [15, 309] on div "Pen" at bounding box center [21, 366] width 31 height 13
click at [129, 309] on div "Shapes" at bounding box center [130, 366] width 36 height 13
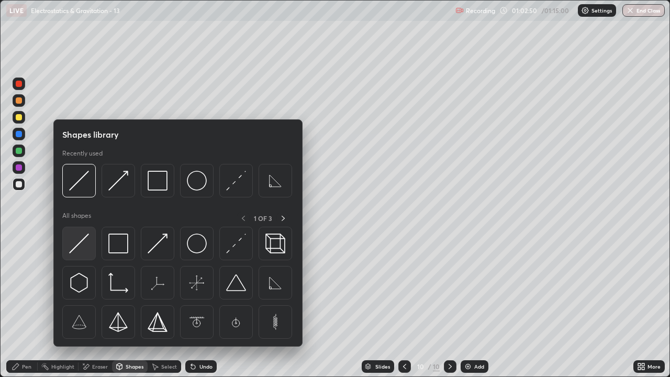
click at [75, 251] on img at bounding box center [79, 244] width 20 height 20
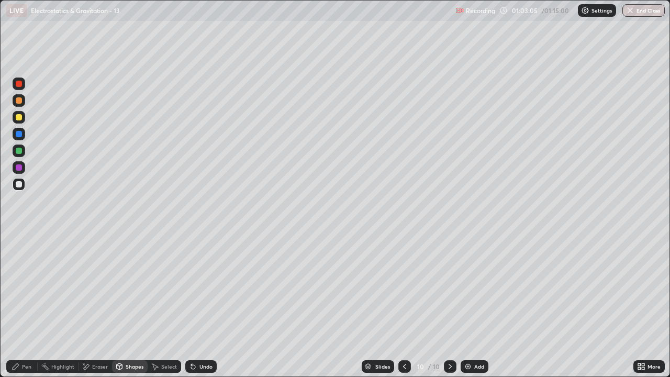
click at [90, 309] on icon at bounding box center [86, 366] width 8 height 9
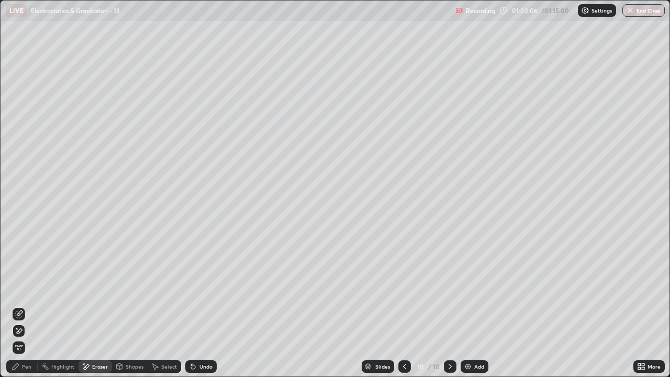
click at [17, 309] on icon at bounding box center [19, 314] width 8 height 8
click at [16, 309] on icon at bounding box center [16, 366] width 8 height 8
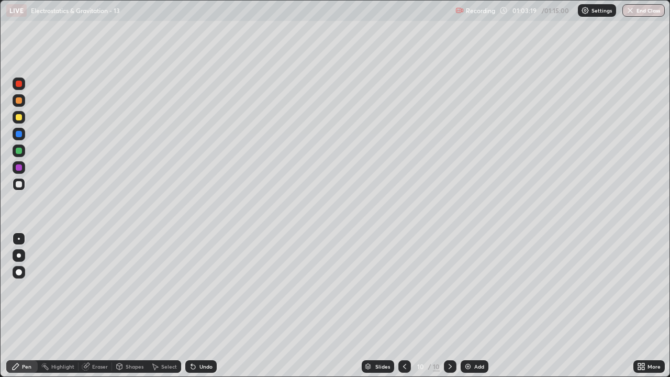
click at [20, 309] on div "Pen" at bounding box center [21, 366] width 31 height 13
click at [19, 184] on div at bounding box center [19, 184] width 6 height 6
click at [19, 168] on div at bounding box center [19, 167] width 6 height 6
click at [17, 117] on div at bounding box center [19, 117] width 6 height 6
click at [201, 309] on div "Undo" at bounding box center [200, 366] width 31 height 13
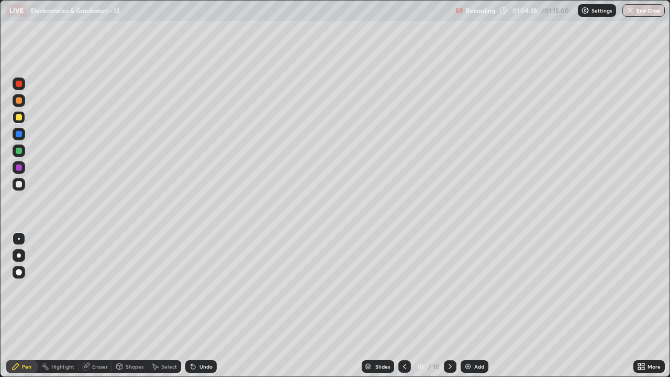
click at [199, 309] on div "Undo" at bounding box center [200, 366] width 31 height 13
click at [196, 309] on div "Undo" at bounding box center [200, 366] width 31 height 13
click at [471, 309] on img at bounding box center [468, 366] width 8 height 8
click at [22, 309] on div "Pen" at bounding box center [26, 366] width 9 height 5
click at [23, 190] on div at bounding box center [19, 184] width 13 height 13
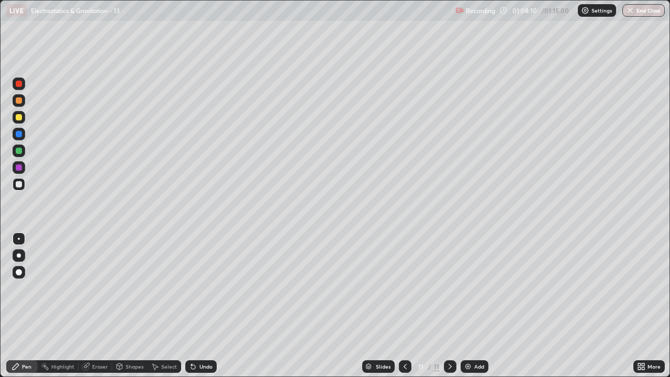
click at [131, 309] on div "Shapes" at bounding box center [130, 366] width 36 height 13
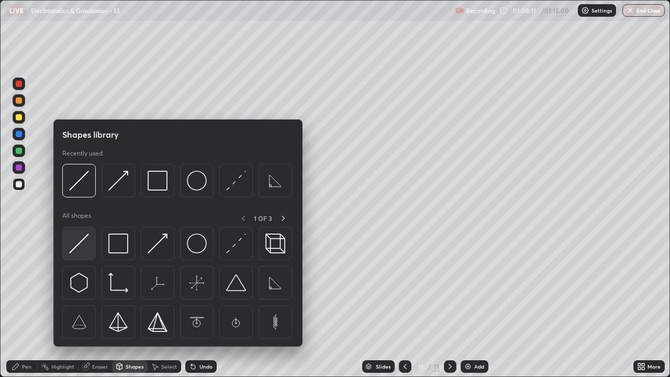
click at [83, 246] on img at bounding box center [79, 244] width 20 height 20
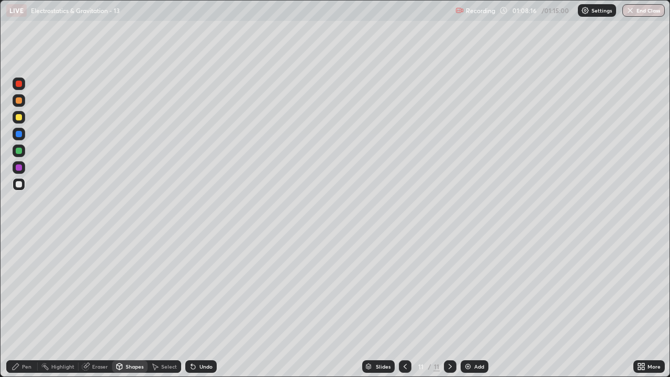
click at [18, 309] on div "Pen" at bounding box center [21, 366] width 31 height 13
click at [24, 185] on div at bounding box center [19, 184] width 13 height 13
click at [19, 117] on div at bounding box center [19, 117] width 6 height 6
click at [131, 309] on div "Shapes" at bounding box center [130, 366] width 36 height 13
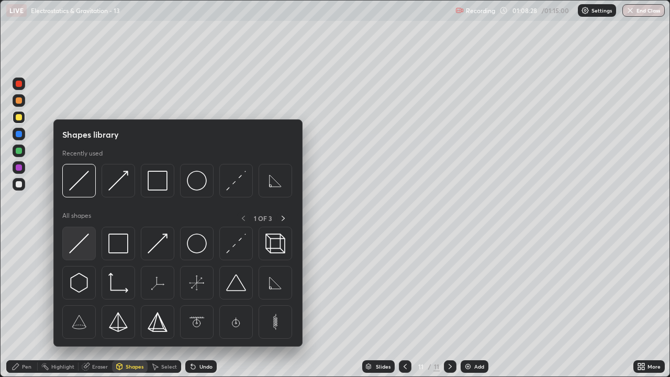
click at [79, 248] on img at bounding box center [79, 244] width 20 height 20
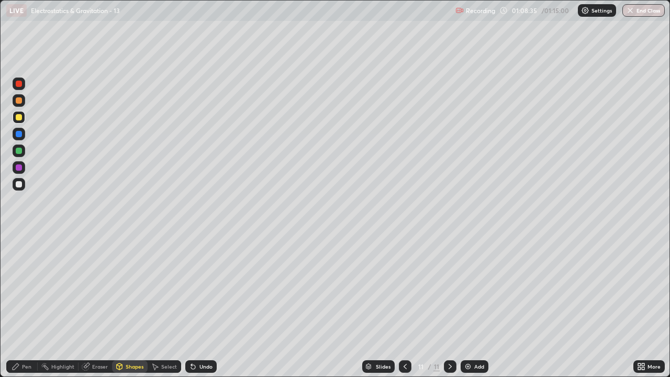
click at [17, 309] on icon at bounding box center [16, 366] width 8 height 8
click at [201, 309] on div "Undo" at bounding box center [205, 366] width 13 height 5
click at [128, 309] on div "Shapes" at bounding box center [130, 366] width 36 height 13
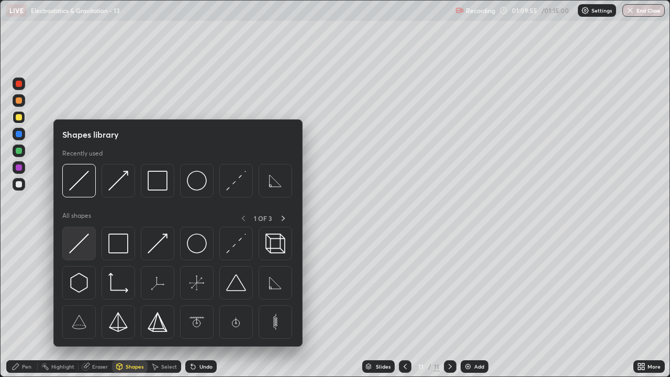
click at [75, 241] on img at bounding box center [79, 244] width 20 height 20
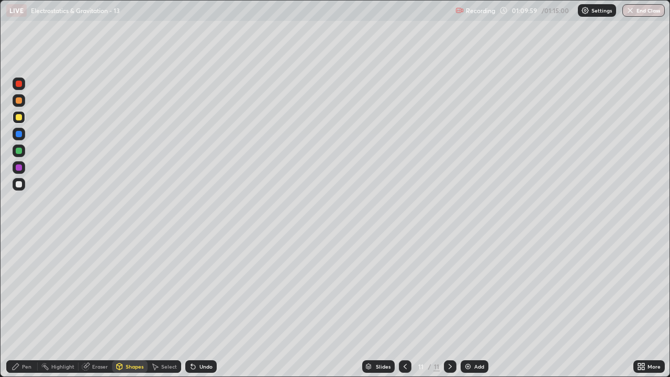
click at [202, 309] on div "Undo" at bounding box center [200, 366] width 31 height 13
click at [15, 309] on div "Pen" at bounding box center [21, 366] width 31 height 13
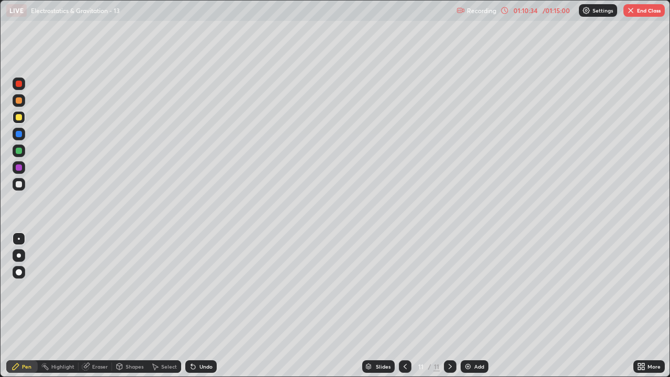
click at [95, 309] on div "Eraser" at bounding box center [100, 366] width 16 height 5
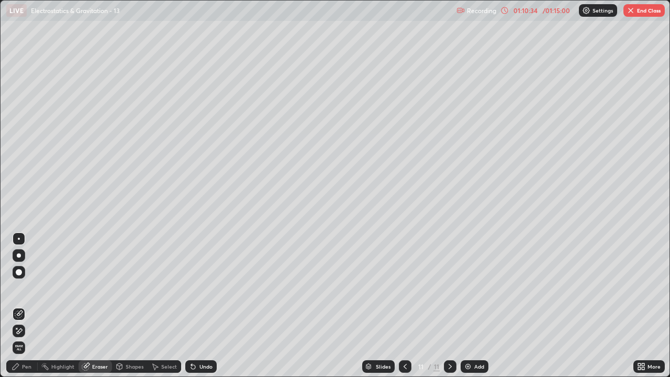
click at [17, 309] on icon at bounding box center [16, 328] width 1 height 1
click at [20, 309] on icon at bounding box center [16, 366] width 8 height 8
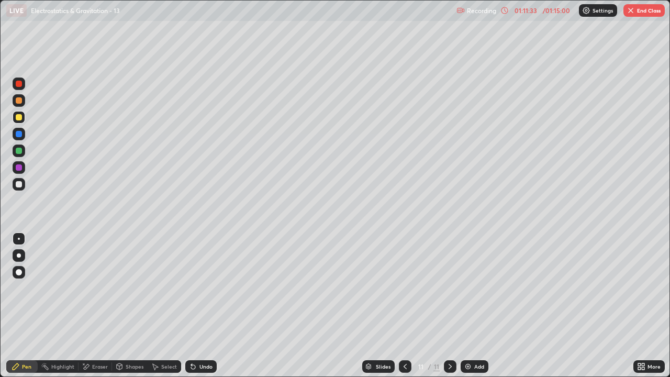
click at [19, 309] on div "Pen" at bounding box center [21, 366] width 31 height 13
click at [23, 309] on div "Pen" at bounding box center [26, 366] width 9 height 5
click at [23, 185] on div at bounding box center [19, 184] width 13 height 13
click at [132, 309] on div "Shapes" at bounding box center [135, 366] width 18 height 5
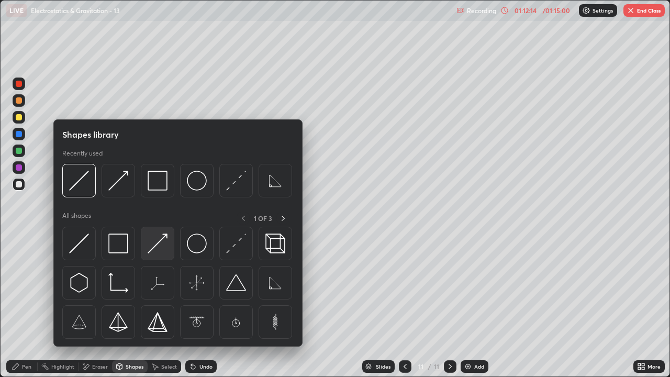
click at [153, 247] on img at bounding box center [158, 244] width 20 height 20
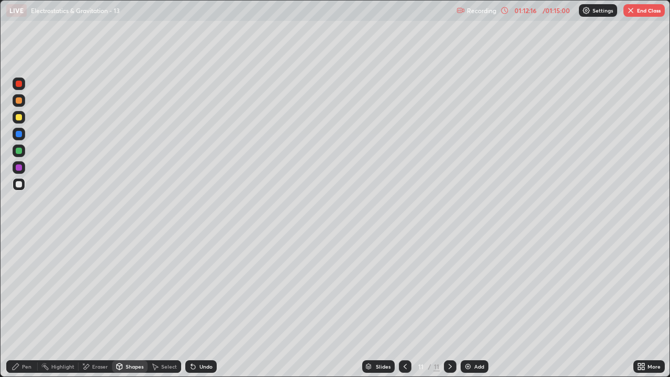
click at [16, 309] on div "Pen" at bounding box center [21, 366] width 31 height 13
click at [21, 184] on div at bounding box center [19, 184] width 6 height 6
click at [20, 166] on div at bounding box center [19, 167] width 6 height 6
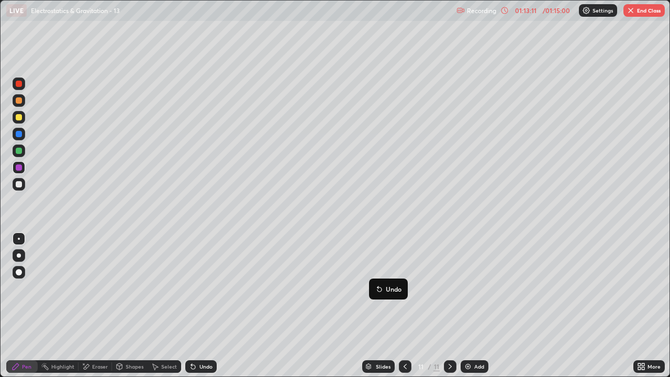
click at [17, 183] on div at bounding box center [19, 184] width 6 height 6
click at [123, 309] on icon at bounding box center [119, 366] width 8 height 8
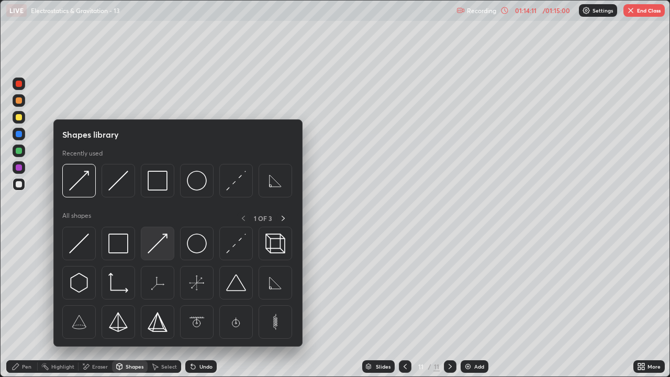
click at [151, 245] on img at bounding box center [158, 244] width 20 height 20
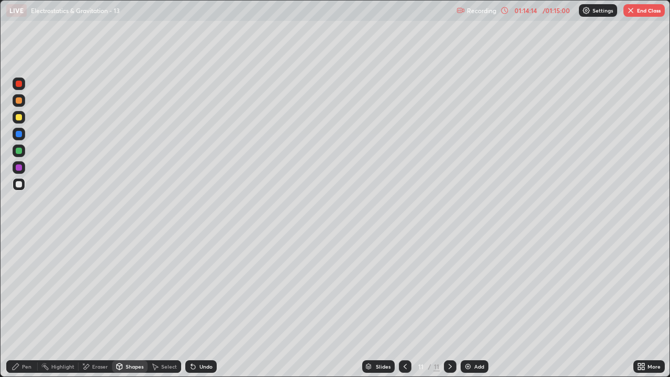
click at [23, 309] on div "Pen" at bounding box center [26, 366] width 9 height 5
click at [19, 183] on div at bounding box center [19, 184] width 6 height 6
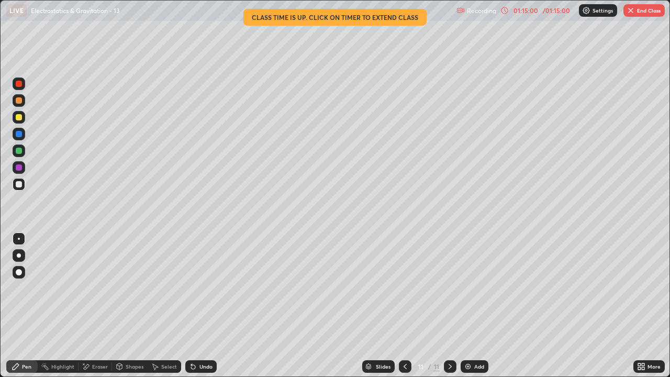
click at [18, 168] on div at bounding box center [19, 167] width 6 height 6
click at [536, 12] on div "01:15:05" at bounding box center [525, 10] width 29 height 6
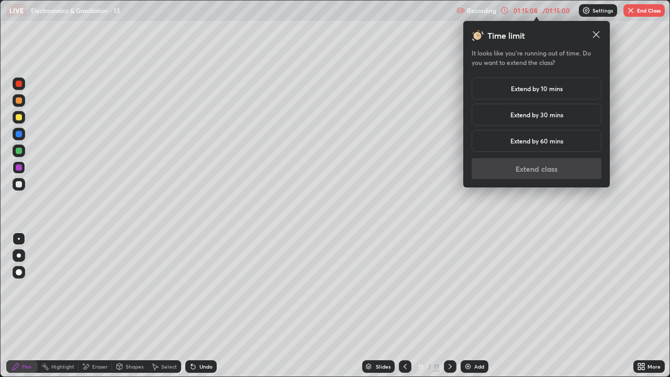
click at [550, 90] on h5 "Extend by 10 mins" at bounding box center [537, 88] width 52 height 9
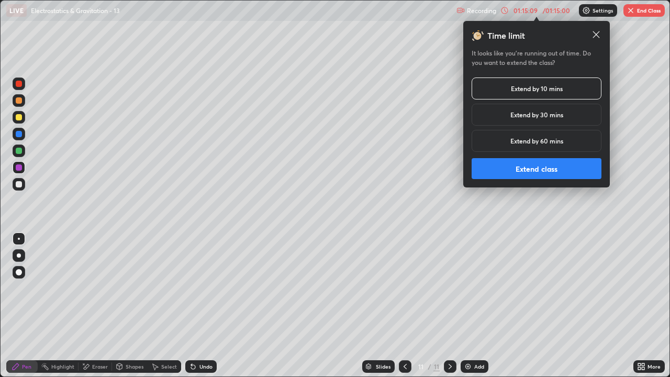
click at [518, 168] on button "Extend class" at bounding box center [537, 168] width 130 height 21
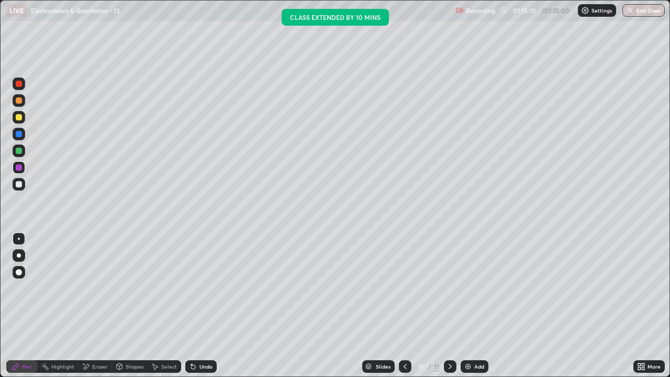
click at [20, 309] on div "Pen" at bounding box center [21, 366] width 31 height 13
click at [20, 183] on div at bounding box center [19, 184] width 6 height 6
click at [88, 309] on icon at bounding box center [86, 366] width 8 height 9
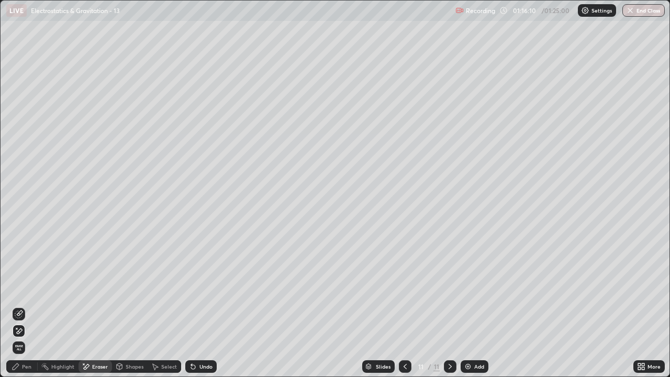
click at [22, 309] on div "Pen" at bounding box center [21, 366] width 31 height 13
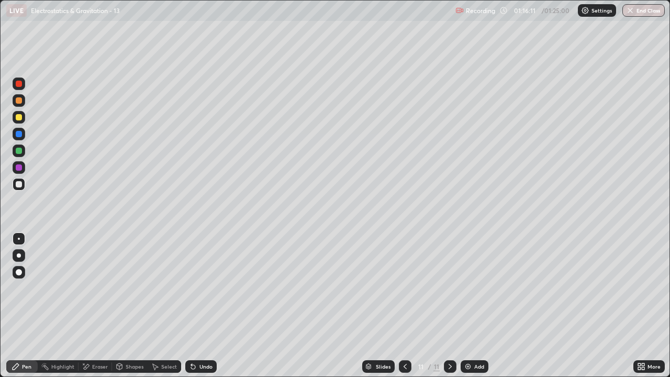
click at [20, 116] on div at bounding box center [19, 117] width 6 height 6
click at [649, 13] on button "End Class" at bounding box center [644, 10] width 42 height 13
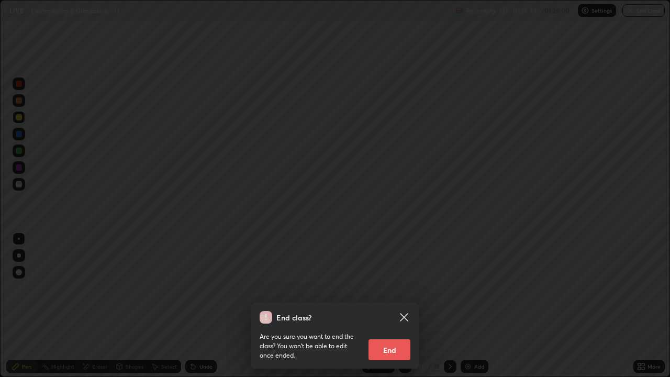
click at [390, 309] on button "End" at bounding box center [390, 349] width 42 height 21
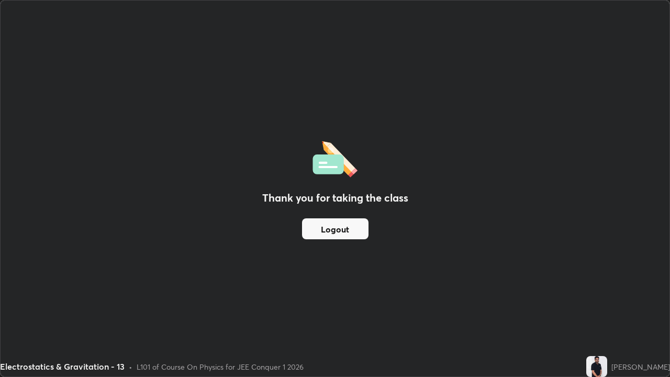
click at [346, 227] on button "Logout" at bounding box center [335, 228] width 66 height 21
